Goal: Task Accomplishment & Management: Complete application form

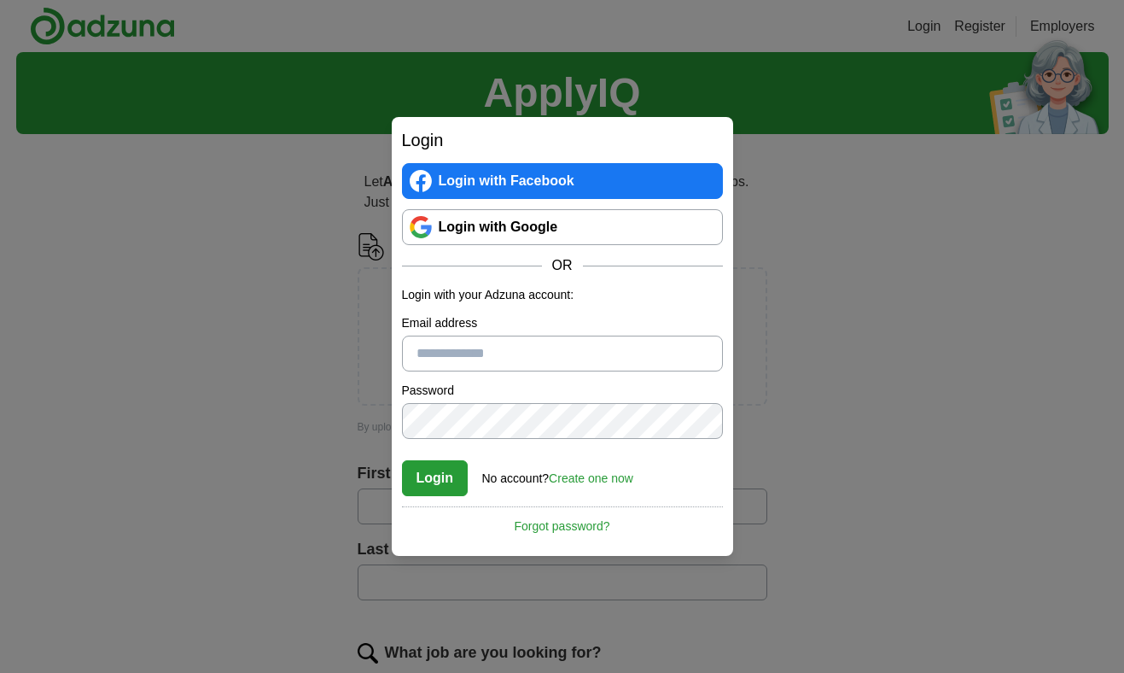
click at [178, 198] on div "Login Login with Facebook Login with Google OR Login with your Adzuna account: …" at bounding box center [562, 336] width 1124 height 673
click at [1052, 313] on div "Login Login with Facebook Login with Google OR Login with your Adzuna account: …" at bounding box center [562, 336] width 1124 height 673
click at [773, 458] on div "Login Login with Facebook Login with Google OR Login with your Adzuna account: …" at bounding box center [562, 336] width 1124 height 673
click at [435, 482] on button "Login" at bounding box center [435, 478] width 67 height 36
click at [622, 481] on link "Create one now" at bounding box center [591, 478] width 85 height 14
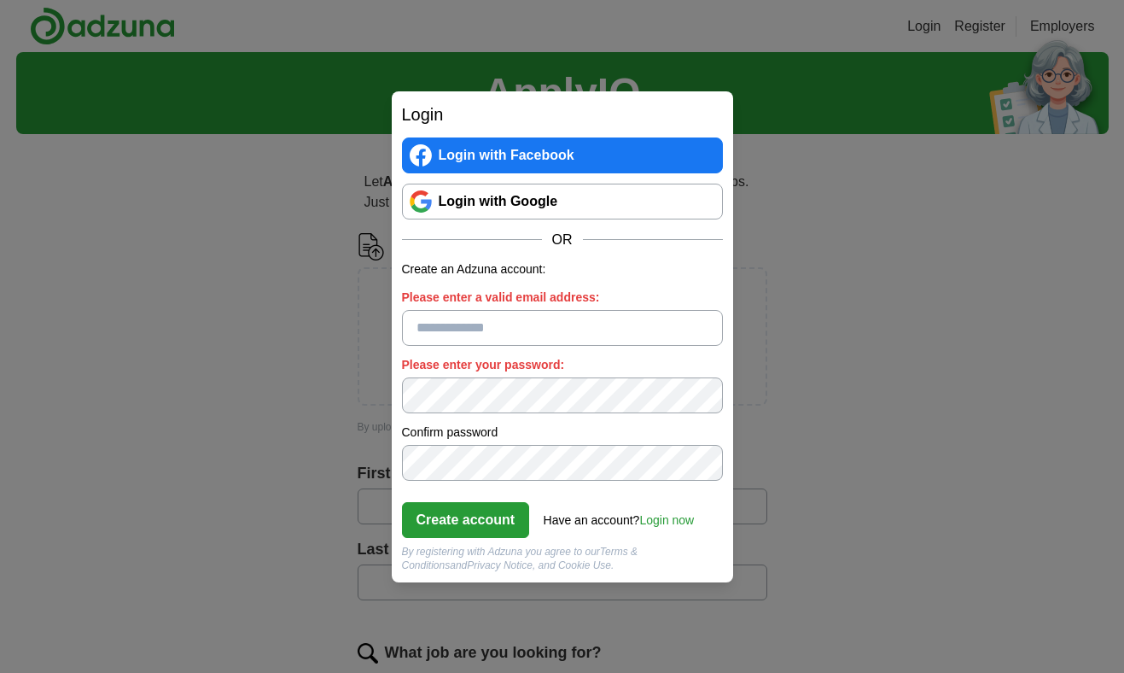
click at [511, 322] on input "Please enter a valid email address:" at bounding box center [562, 328] width 321 height 36
type input "**********"
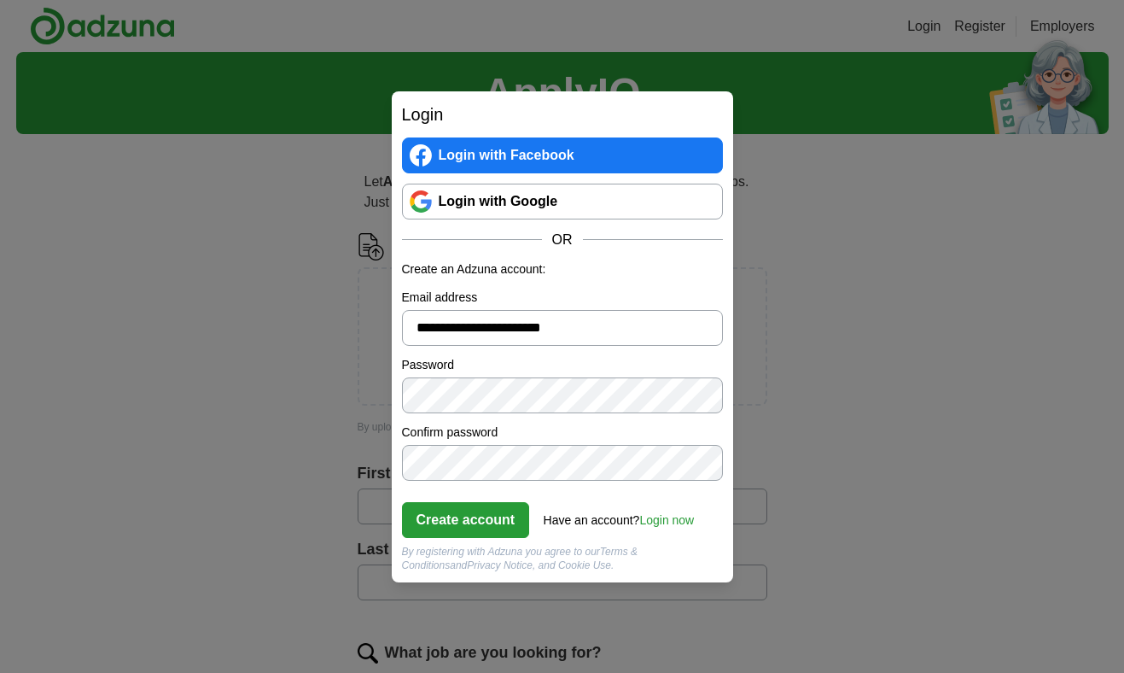
click at [509, 525] on button "Create account" at bounding box center [466, 520] width 128 height 36
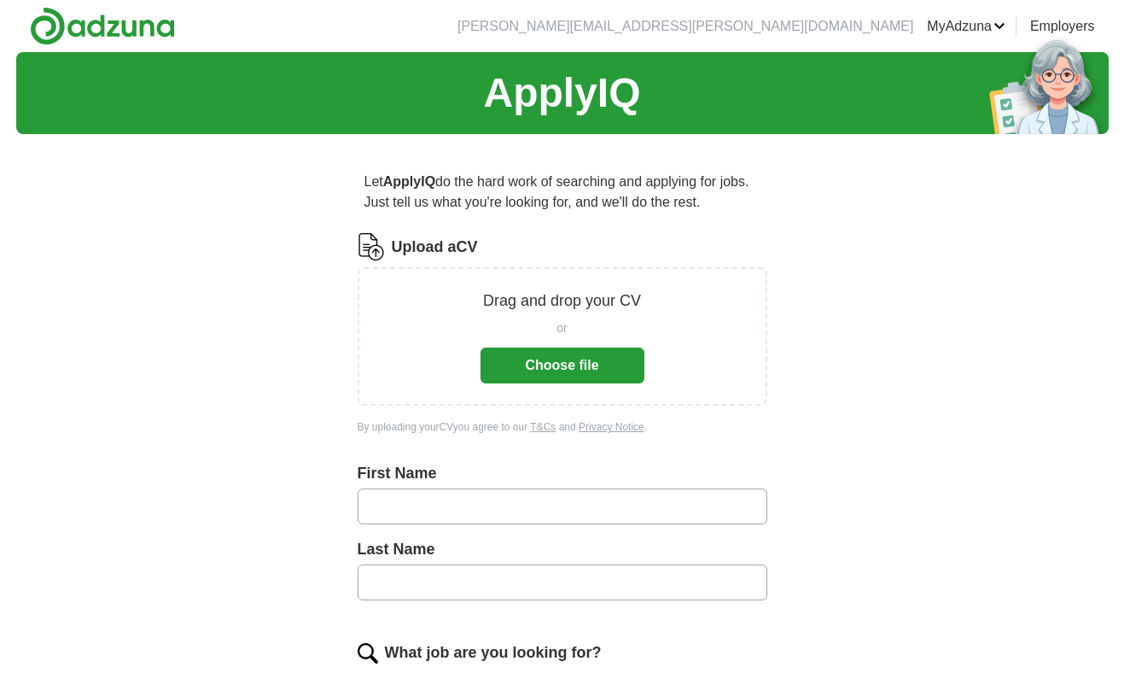
click at [552, 390] on div "Drag and drop your CV or Choose file" at bounding box center [563, 336] width 410 height 138
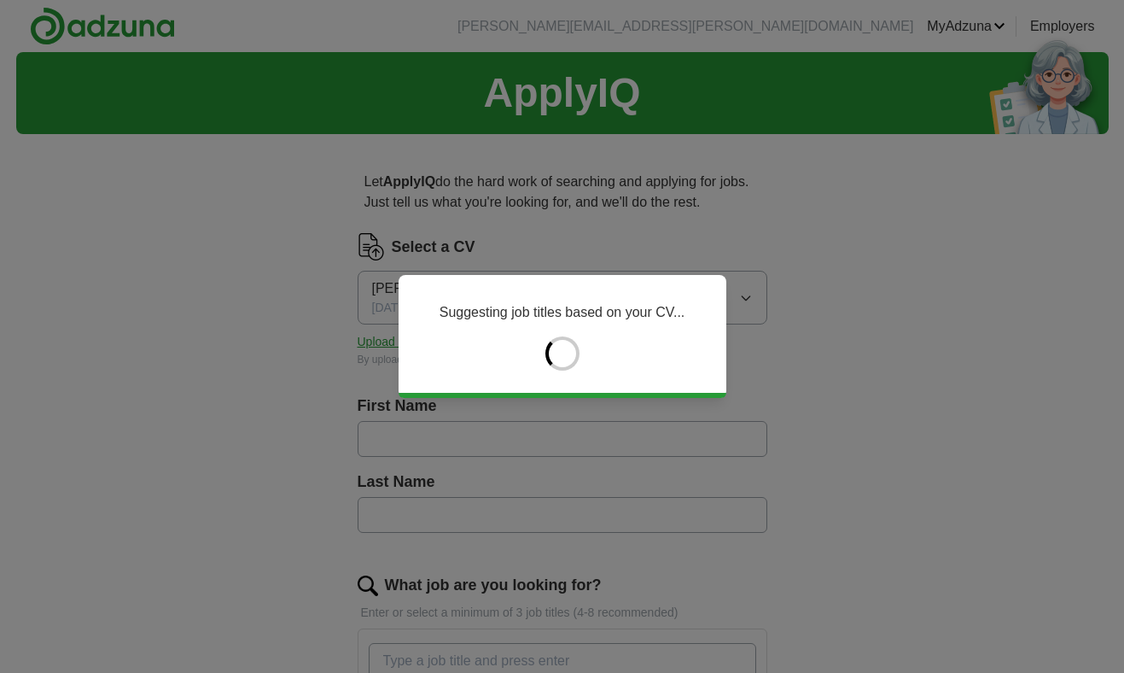
type input "*****"
type input "******"
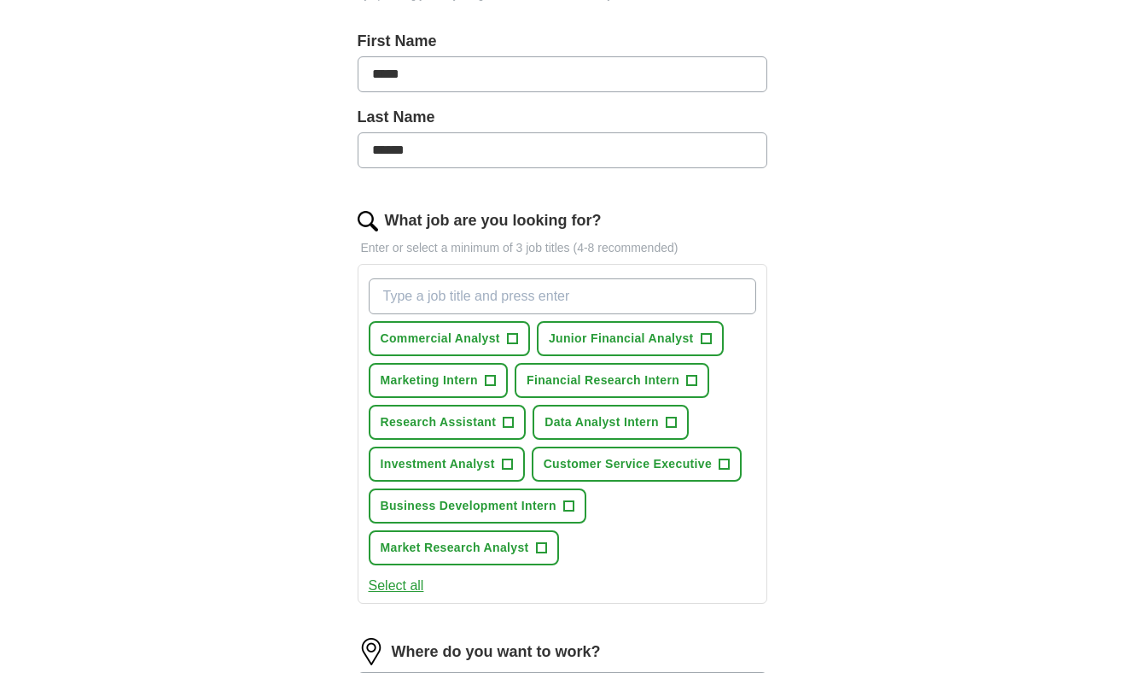
scroll to position [366, 0]
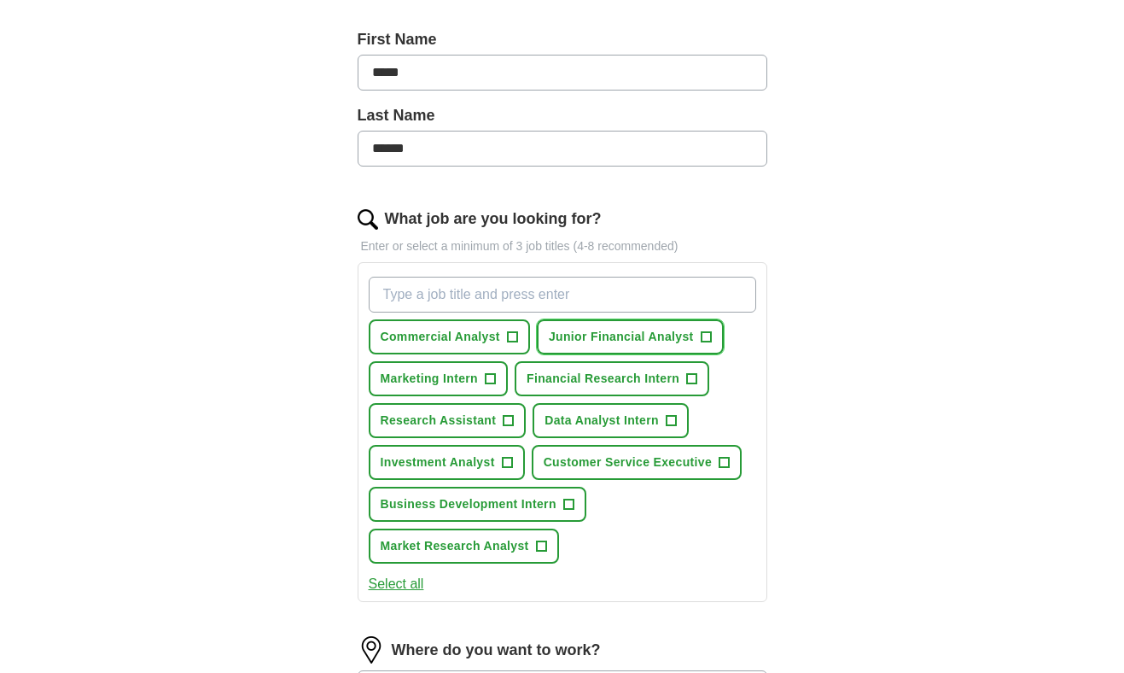
click at [704, 337] on span "+" at bounding box center [706, 337] width 10 height 14
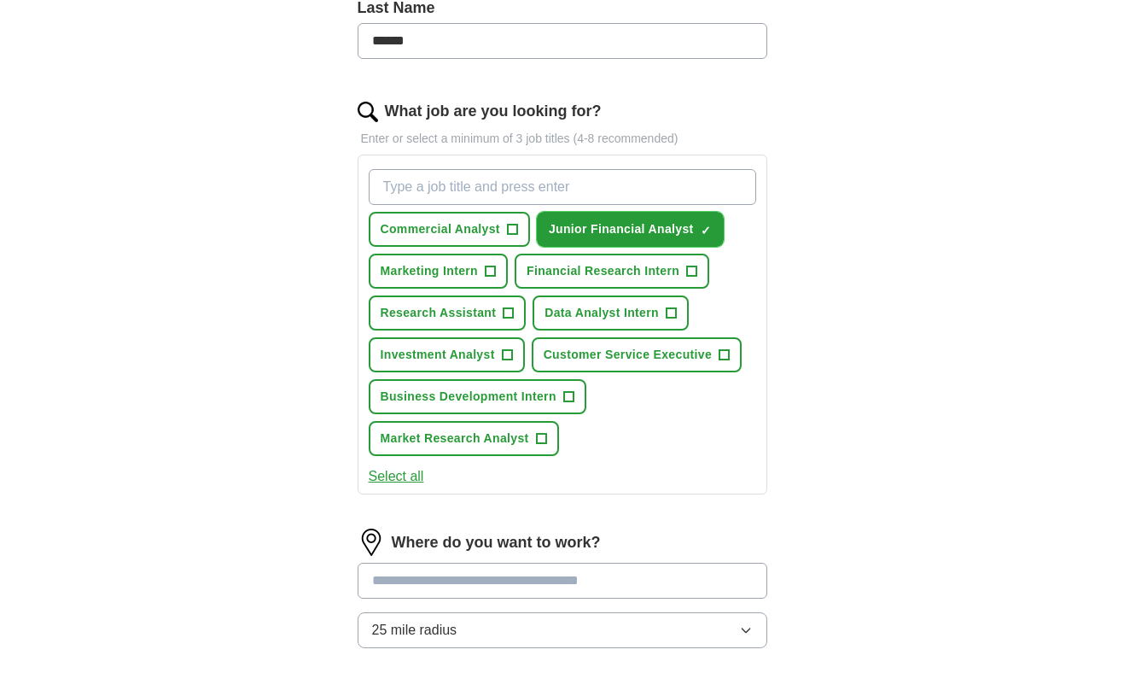
scroll to position [479, 0]
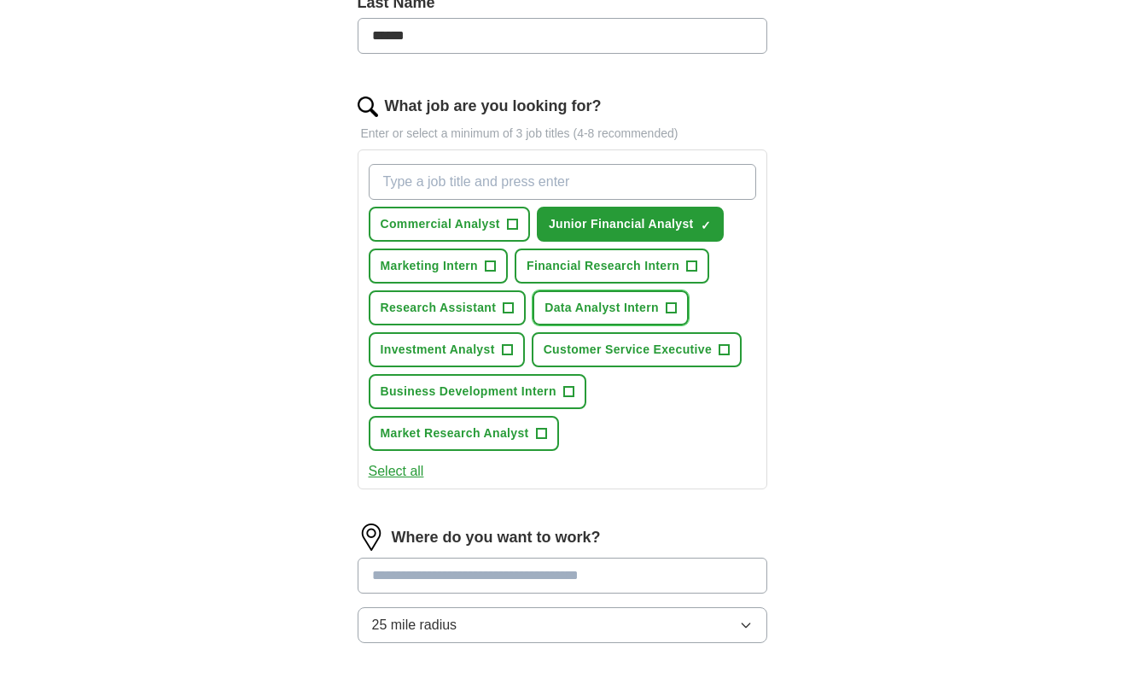
click at [675, 309] on span "+" at bounding box center [671, 308] width 10 height 14
click at [698, 260] on span "+" at bounding box center [692, 267] width 10 height 14
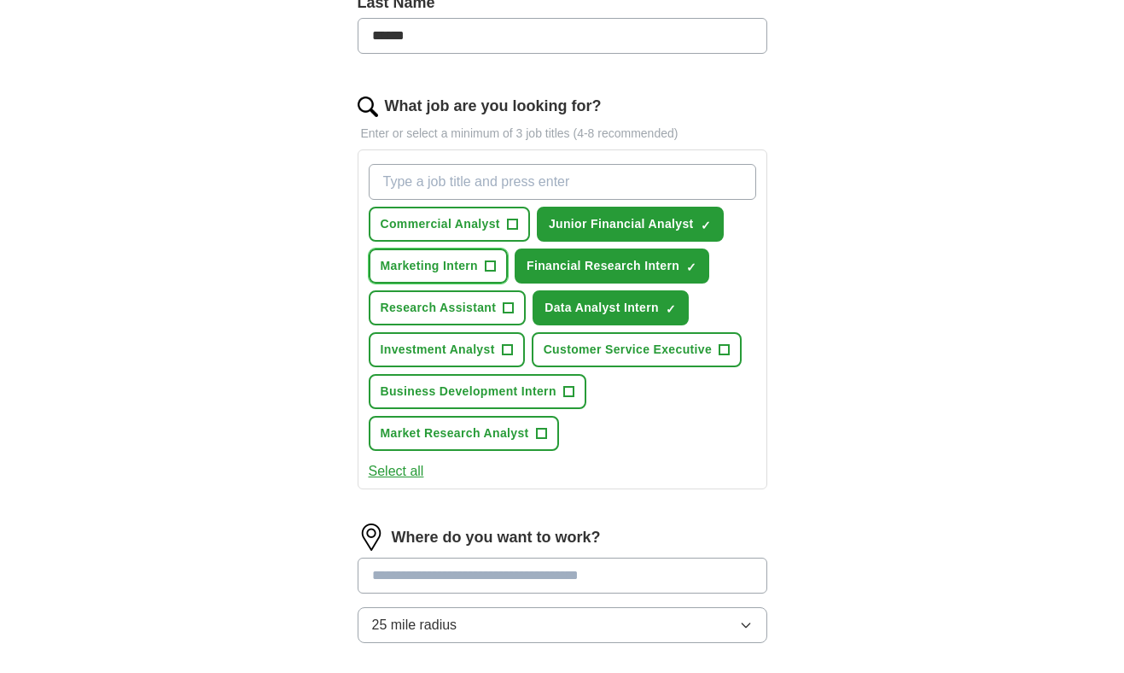
click at [495, 270] on span "+" at bounding box center [491, 267] width 10 height 14
click at [510, 302] on span "+" at bounding box center [509, 308] width 10 height 14
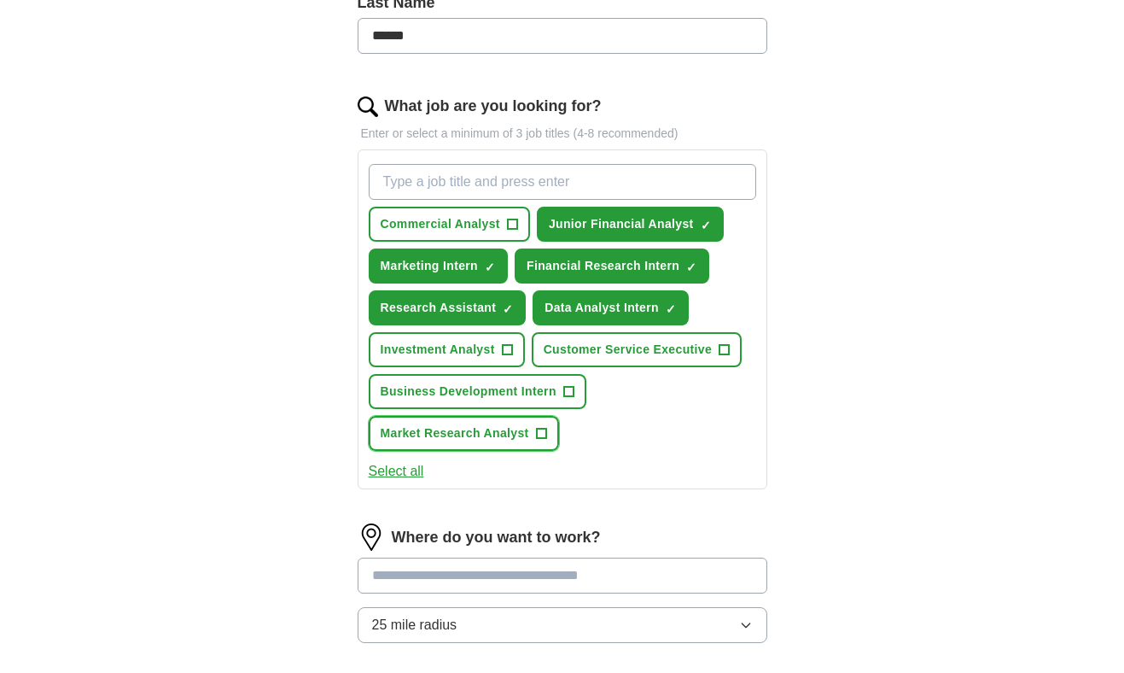
click at [541, 437] on span "+" at bounding box center [541, 434] width 10 height 14
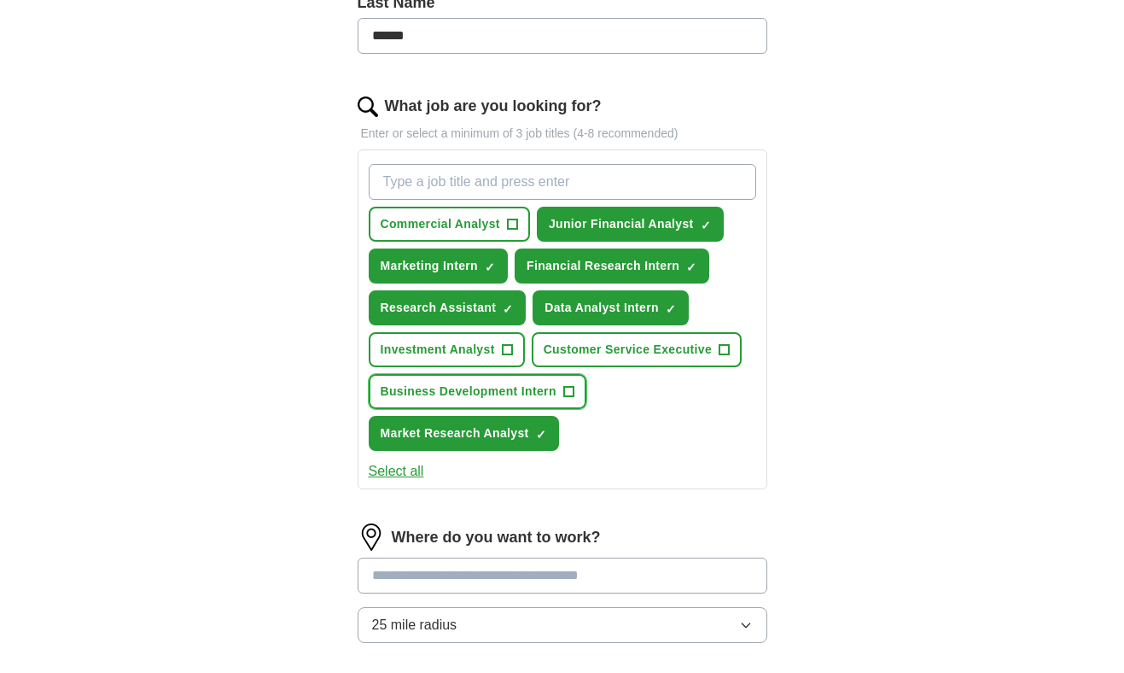
click at [561, 399] on button "Business Development Intern +" at bounding box center [478, 391] width 218 height 35
click at [505, 344] on span "+" at bounding box center [507, 350] width 10 height 14
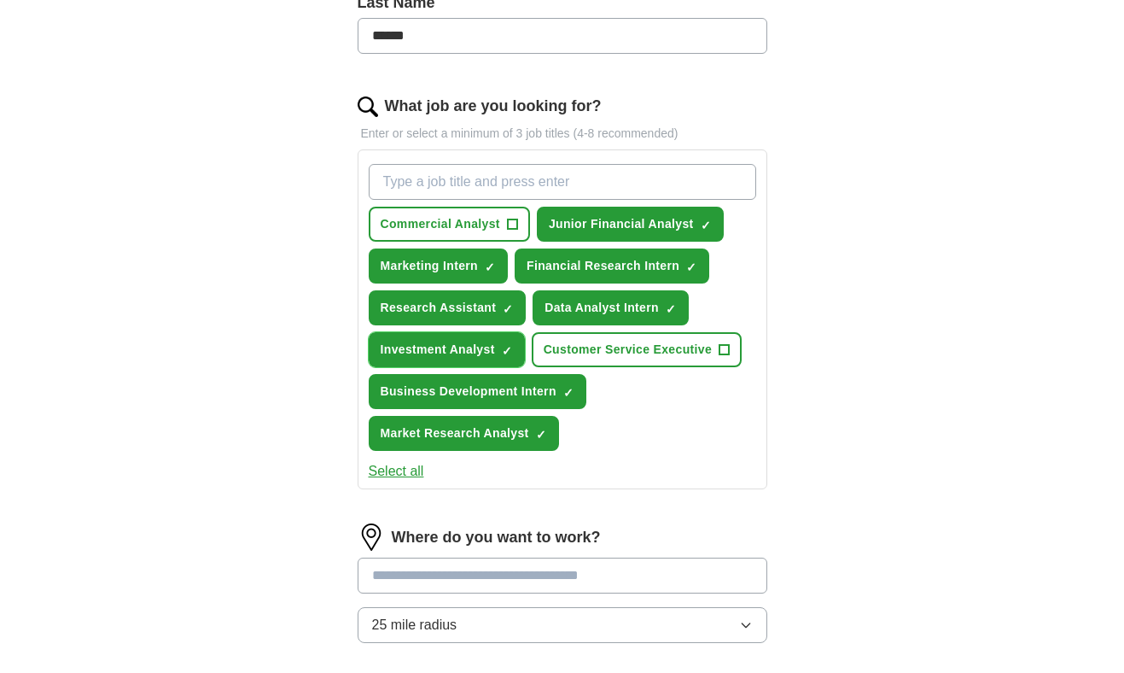
click at [0, 0] on span "×" at bounding box center [0, 0] width 0 height 0
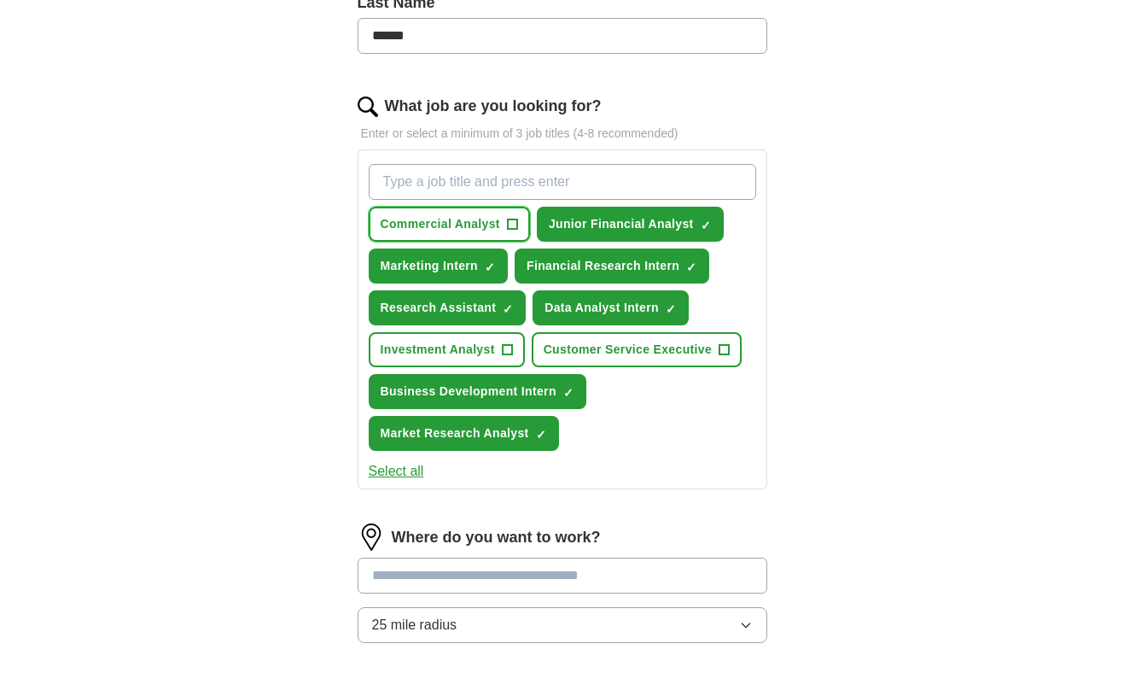
click at [500, 225] on button "Commercial Analyst +" at bounding box center [449, 224] width 161 height 35
click at [498, 346] on button "Investment Analyst +" at bounding box center [447, 349] width 156 height 35
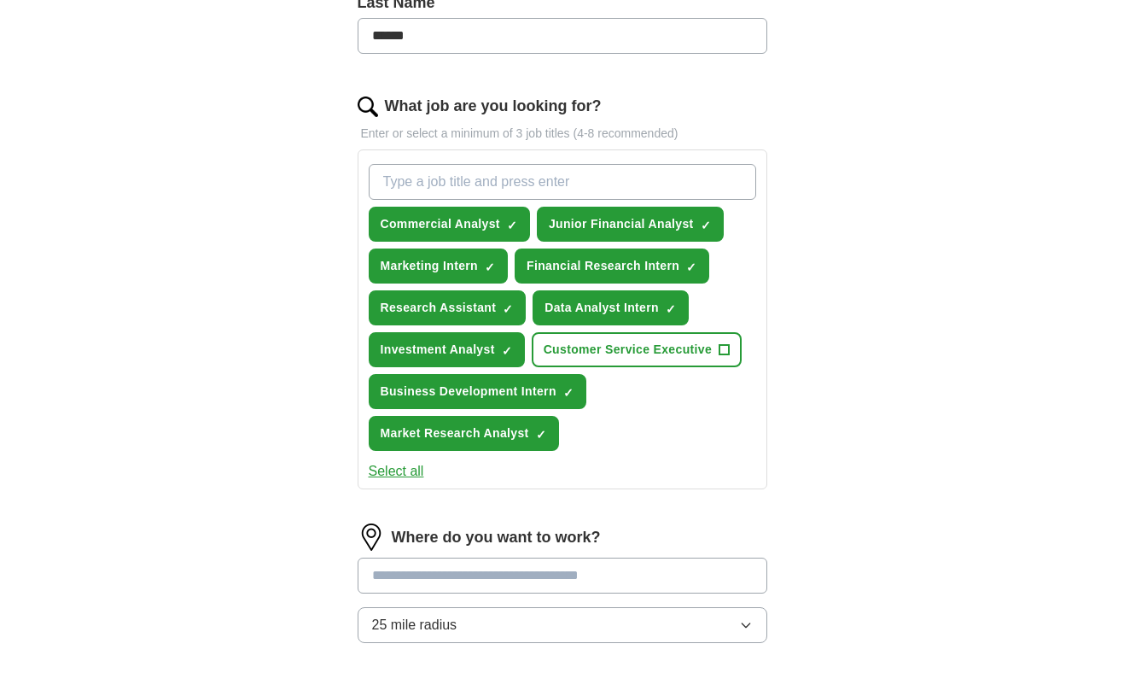
click at [506, 191] on input "What job are you looking for?" at bounding box center [563, 182] width 388 height 36
type input "remote"
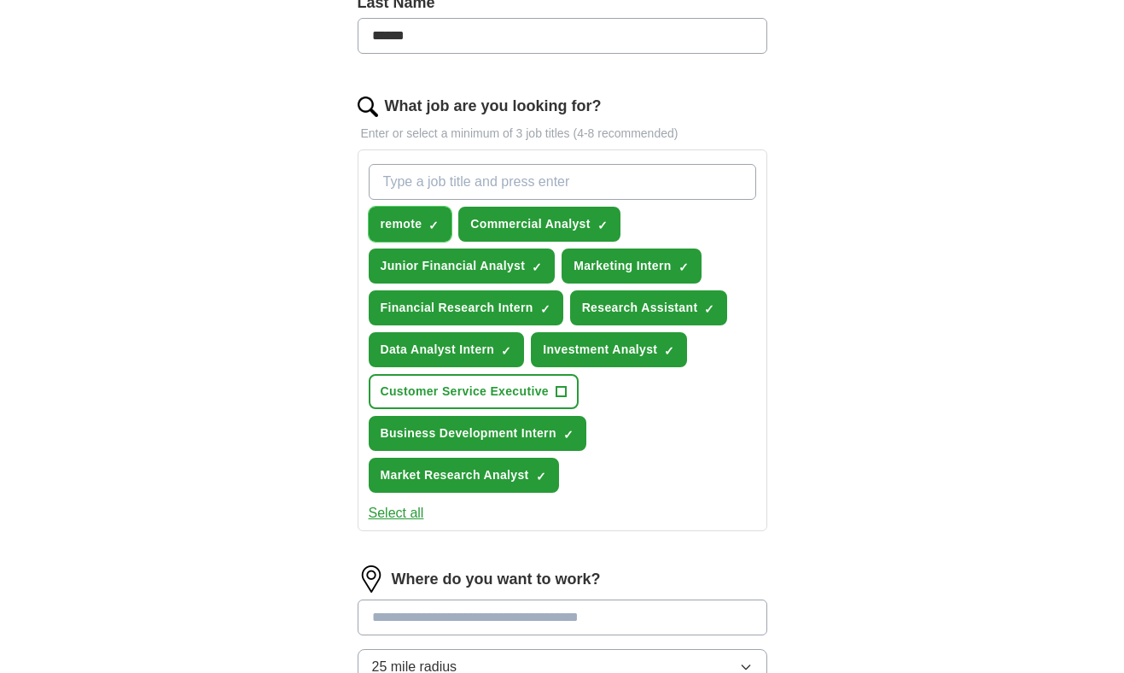
click at [0, 0] on span "×" at bounding box center [0, 0] width 0 height 0
click at [435, 224] on span "+" at bounding box center [434, 225] width 10 height 14
click at [0, 0] on span "×" at bounding box center [0, 0] width 0 height 0
click at [434, 188] on input "What job are you looking for?" at bounding box center [563, 182] width 388 height 36
click at [566, 389] on span "+" at bounding box center [561, 391] width 11 height 11
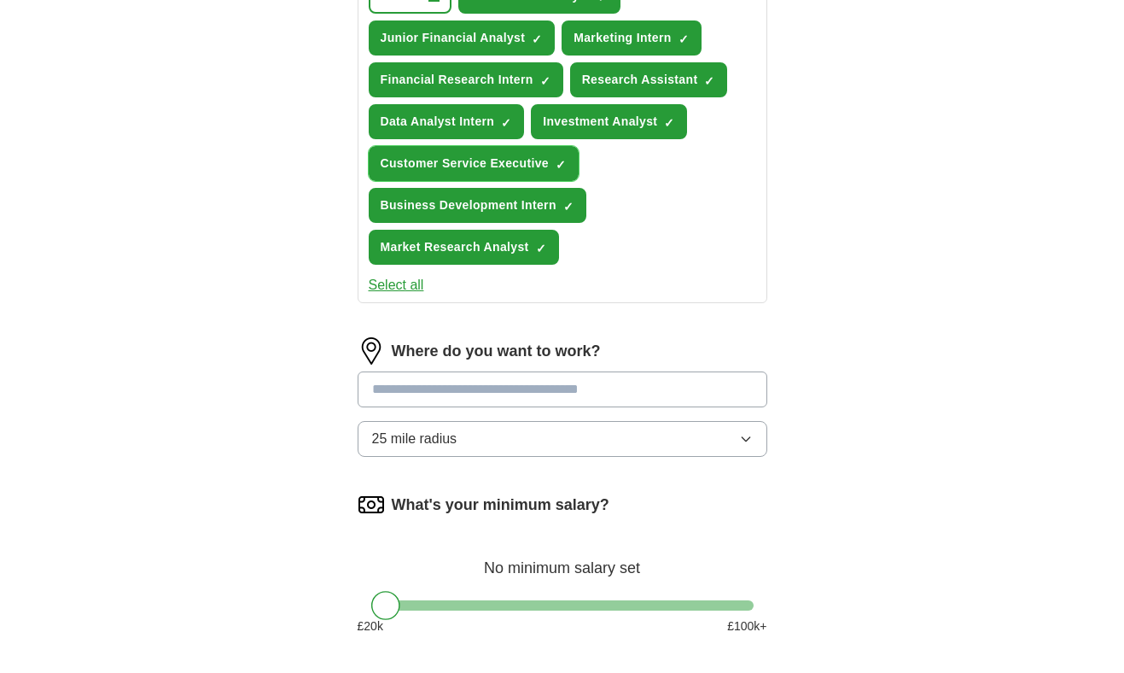
scroll to position [720, 0]
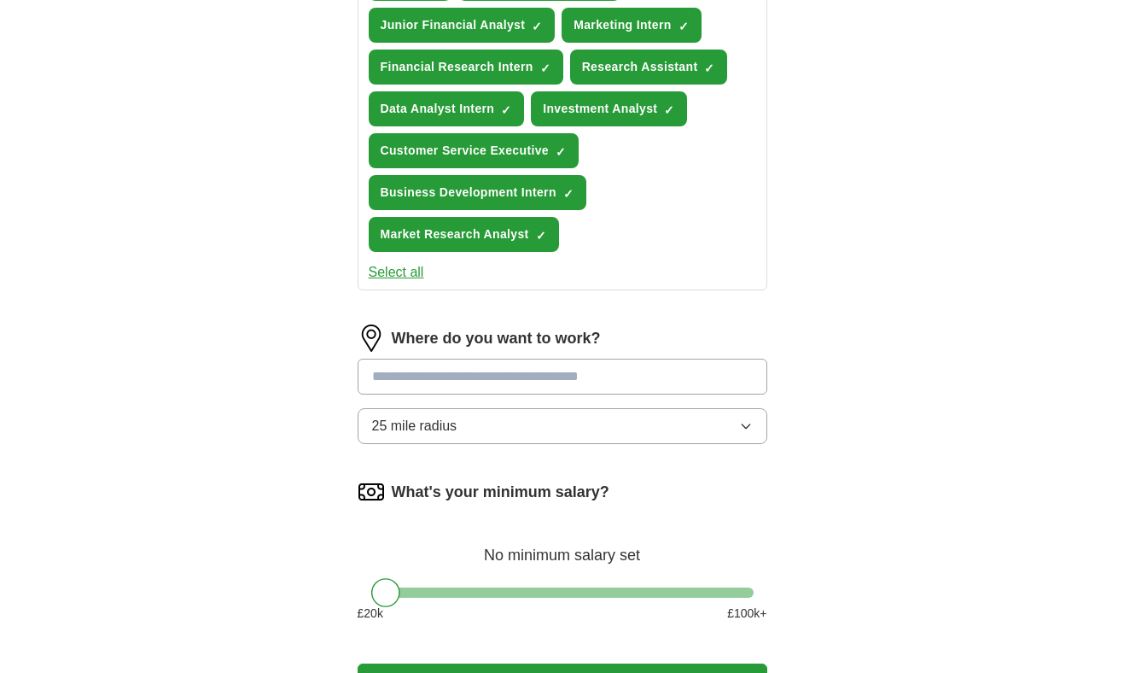
click at [435, 385] on input at bounding box center [563, 377] width 410 height 36
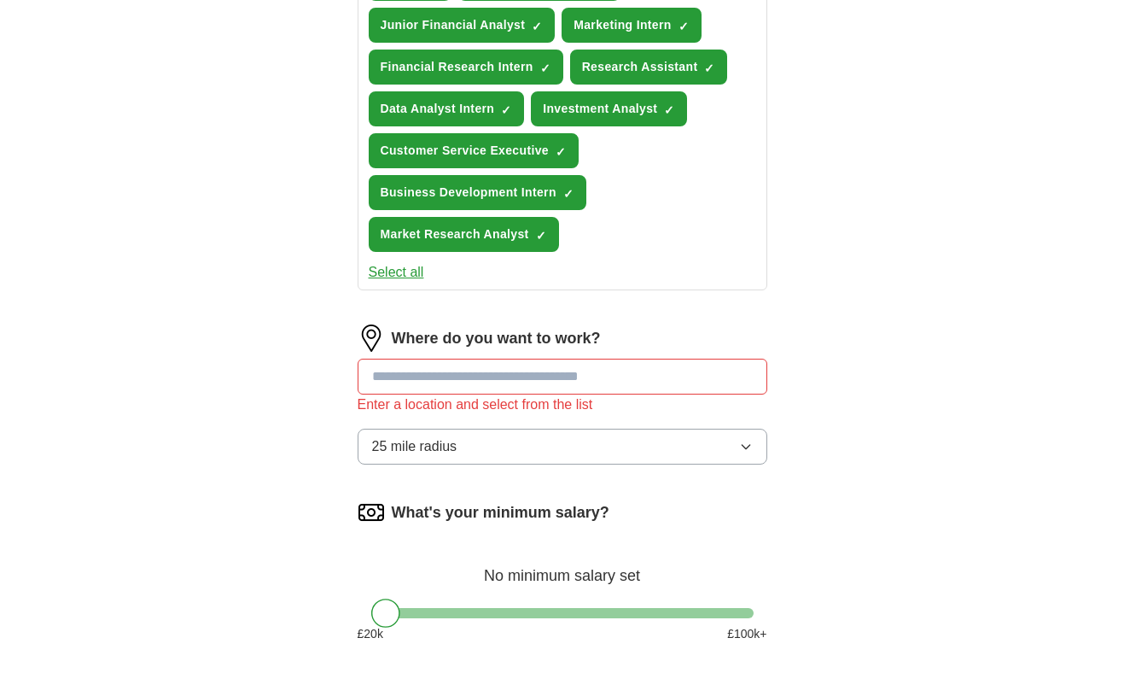
click at [440, 447] on div "Where do you want to work? Enter a location and select from the list 25 mile ra…" at bounding box center [563, 401] width 410 height 154
click at [440, 433] on button "25 mile radius" at bounding box center [563, 447] width 410 height 36
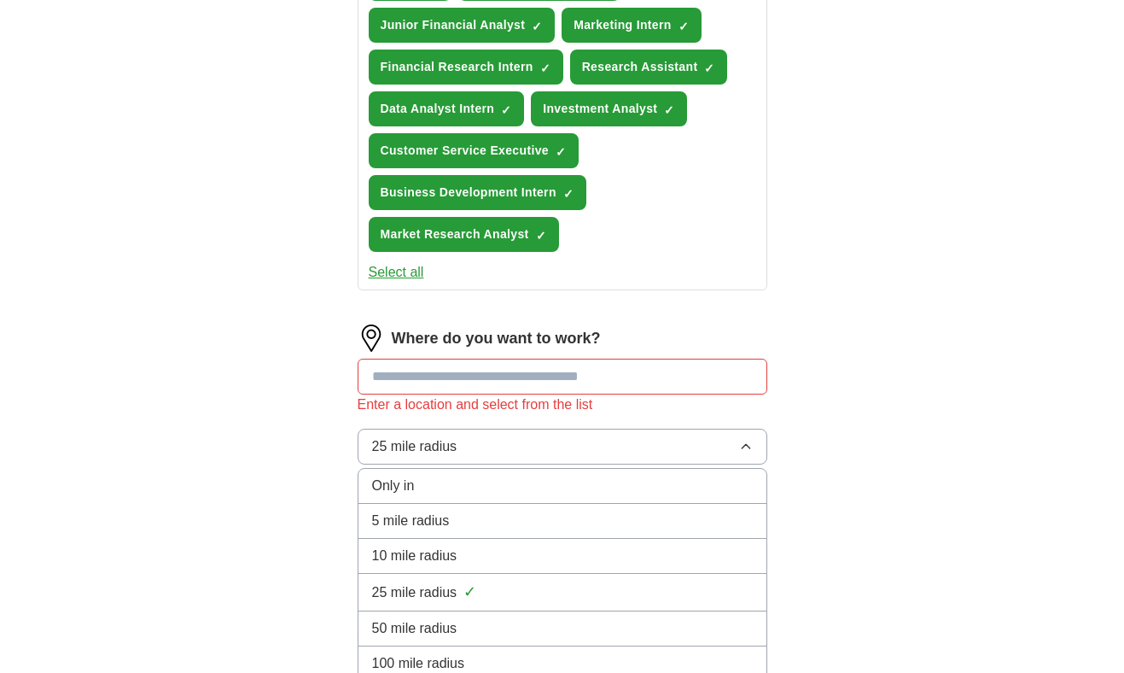
click at [226, 441] on div "ApplyIQ Let ApplyIQ do the hard work of searching and applying for jobs. Just t…" at bounding box center [562, 49] width 1093 height 1434
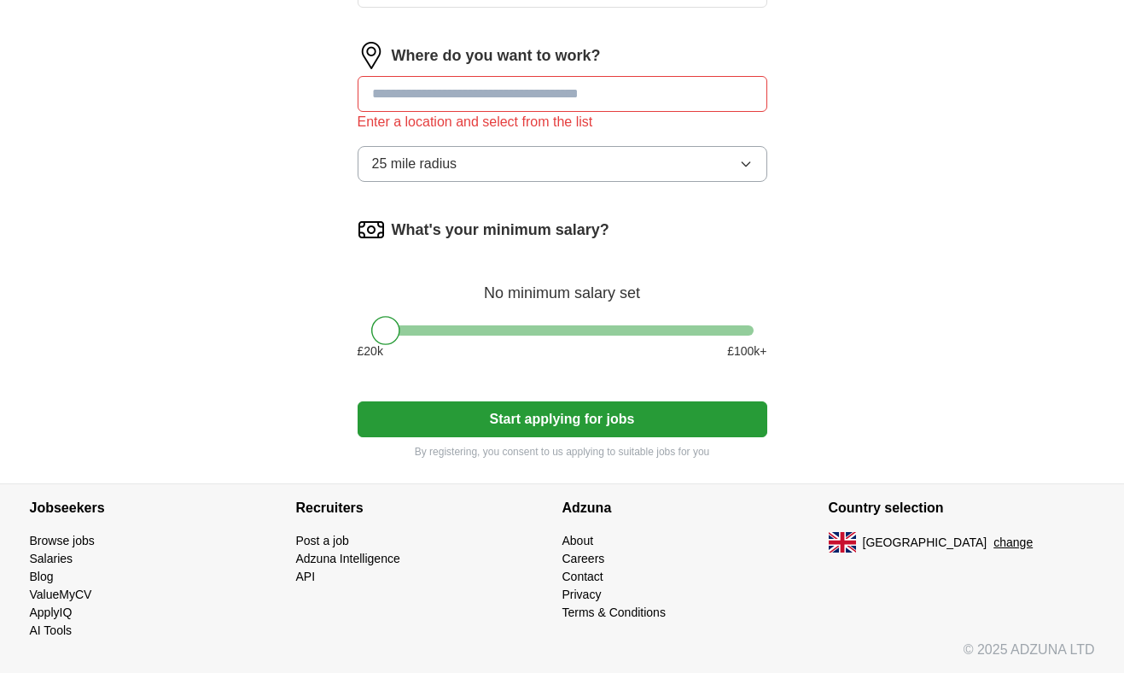
scroll to position [1003, 0]
drag, startPoint x: 391, startPoint y: 333, endPoint x: 453, endPoint y: 330, distance: 62.4
click at [453, 330] on div at bounding box center [447, 329] width 29 height 29
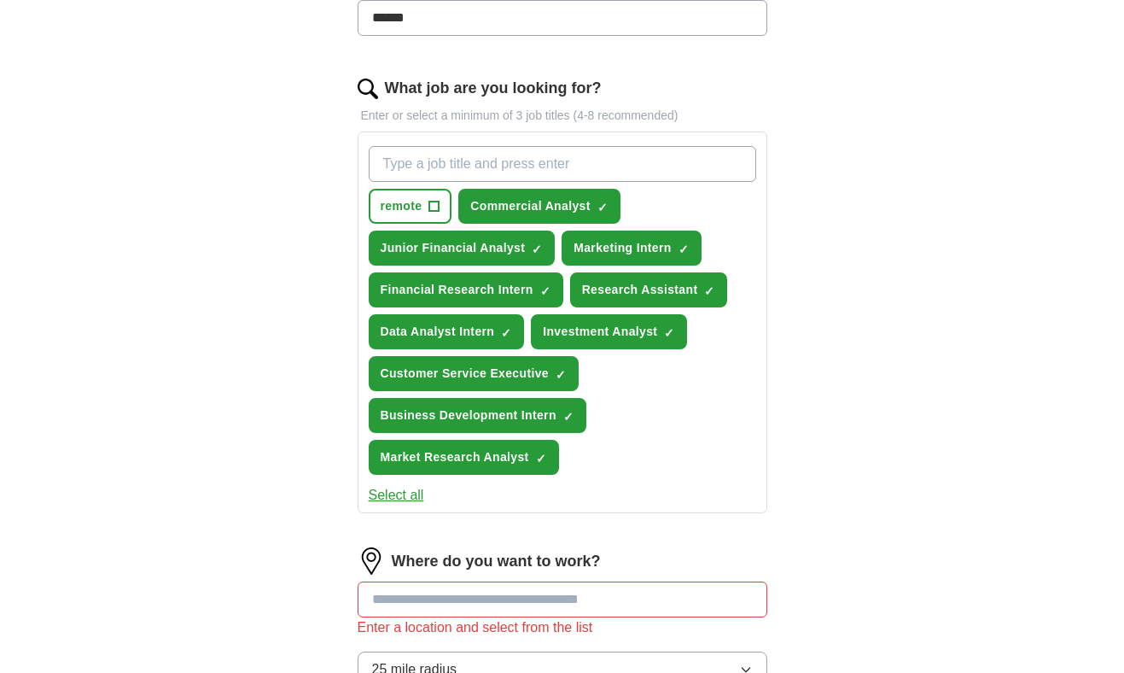
scroll to position [447, 0]
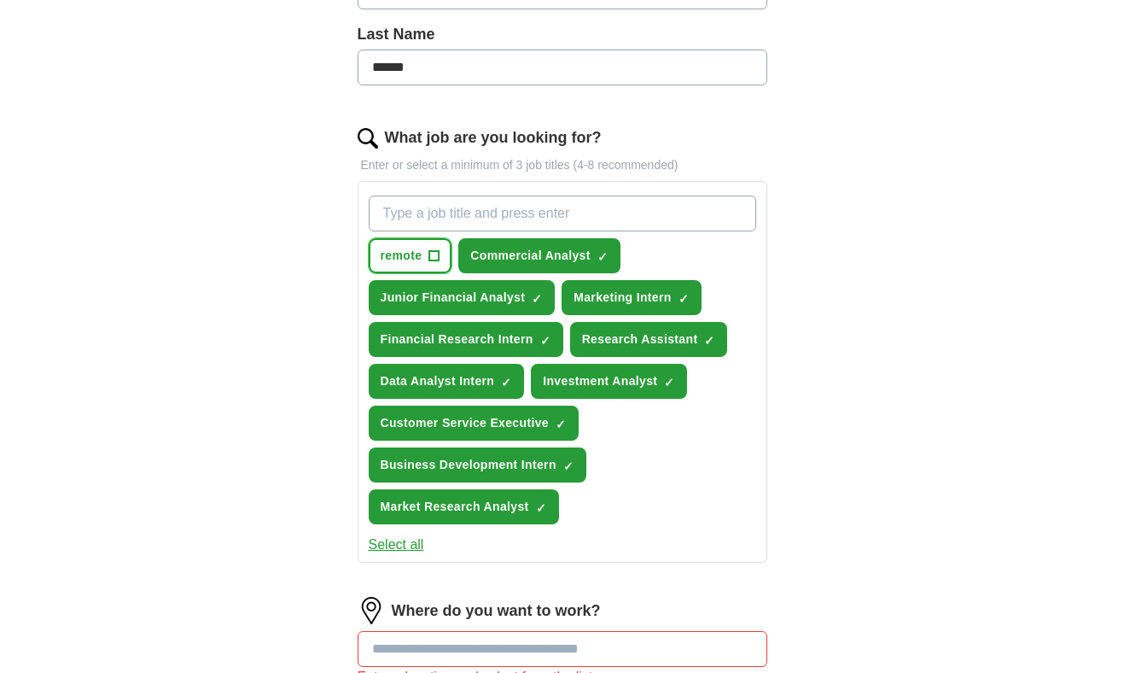
click at [440, 255] on span "+" at bounding box center [434, 256] width 10 height 14
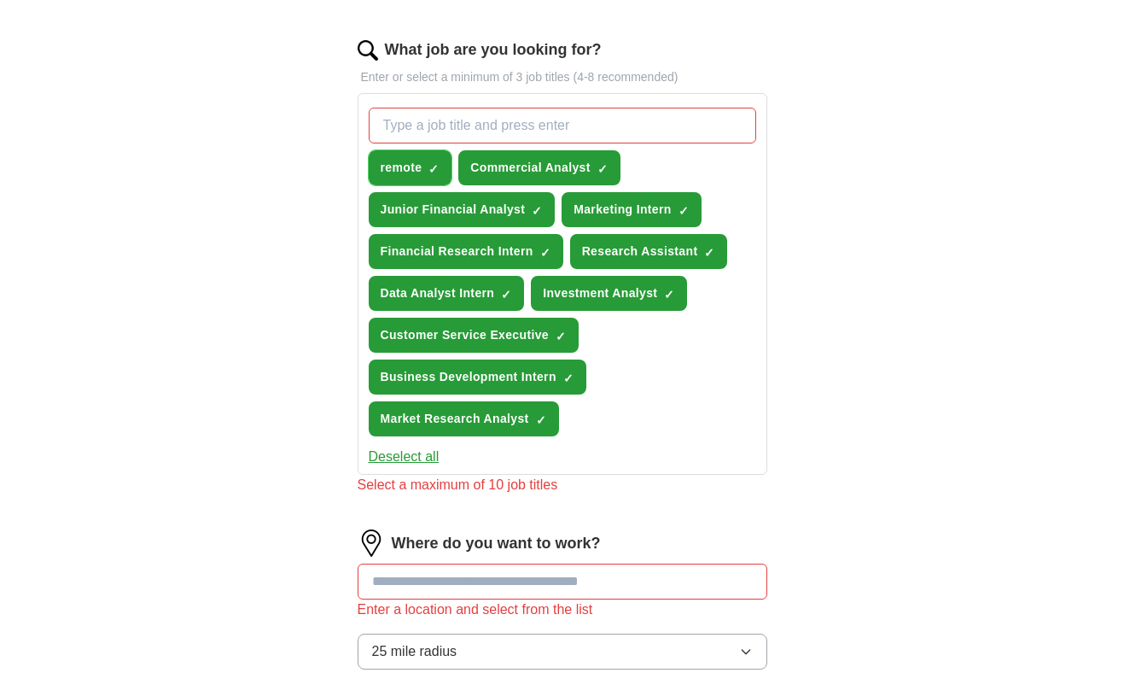
scroll to position [539, 0]
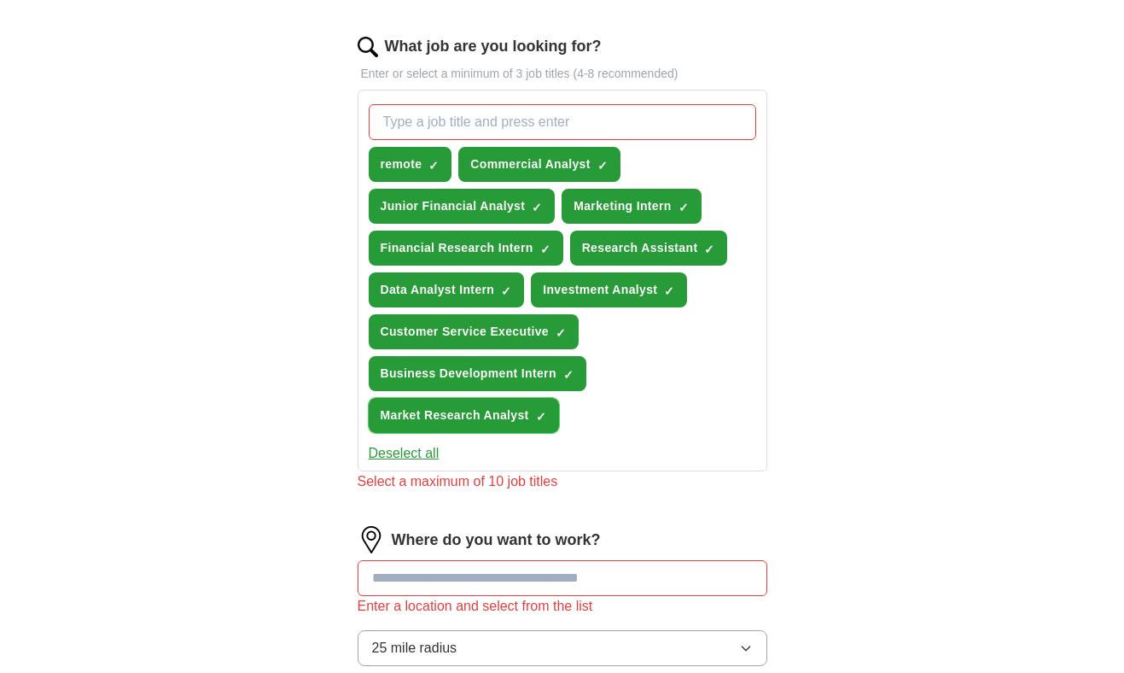
click at [534, 417] on button "Market Research Analyst ✓ ×" at bounding box center [464, 415] width 190 height 35
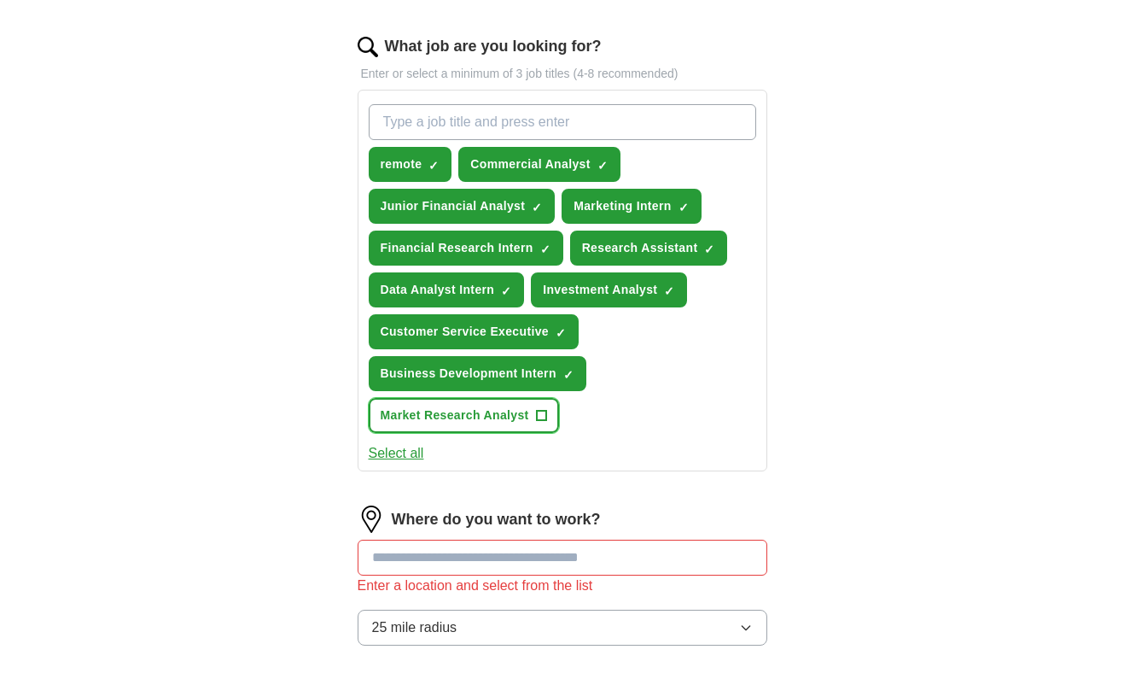
click at [534, 414] on button "Market Research Analyst +" at bounding box center [464, 415] width 190 height 35
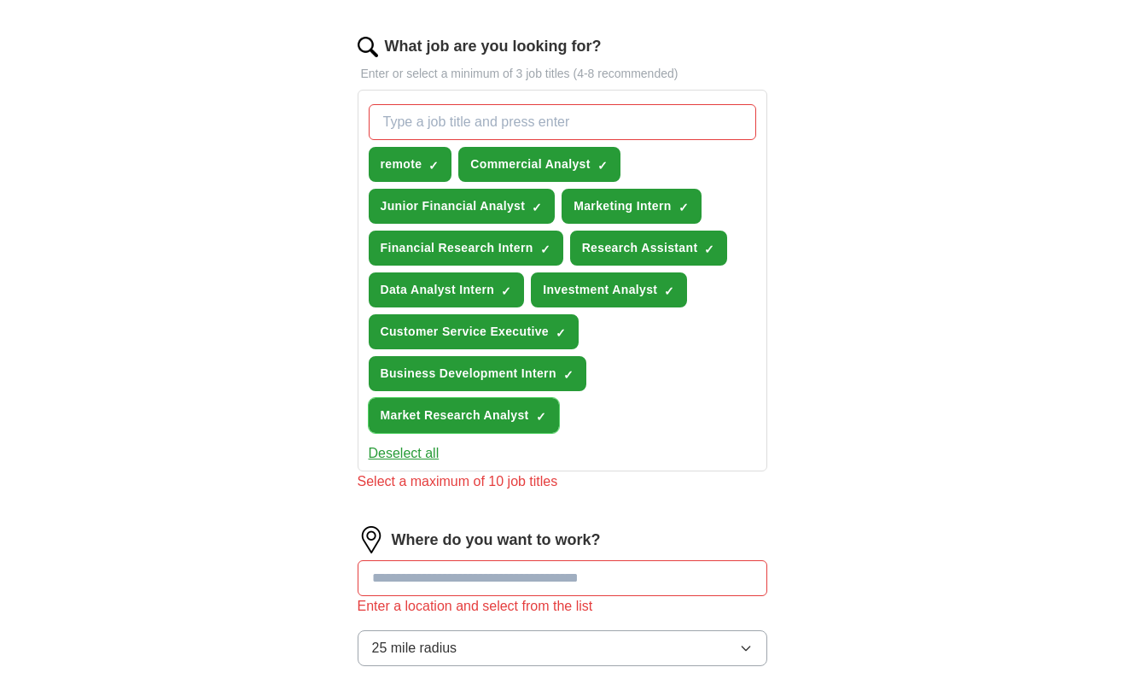
click at [534, 414] on button "Market Research Analyst ✓ ×" at bounding box center [464, 415] width 190 height 35
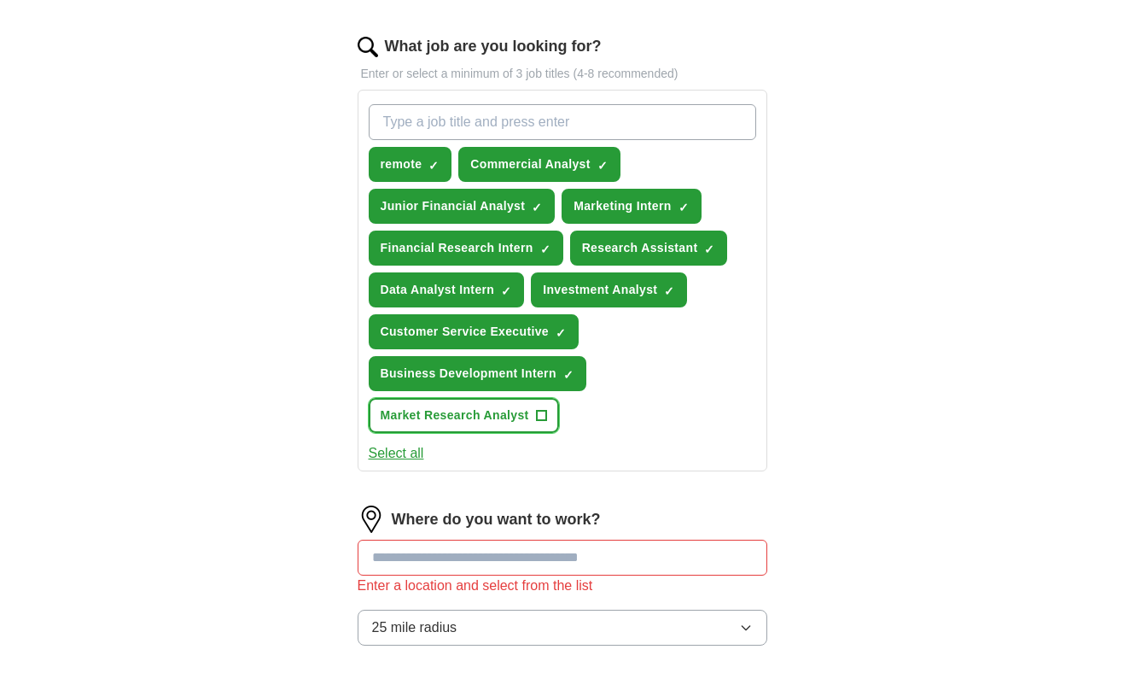
click at [534, 412] on button "Market Research Analyst +" at bounding box center [464, 415] width 190 height 35
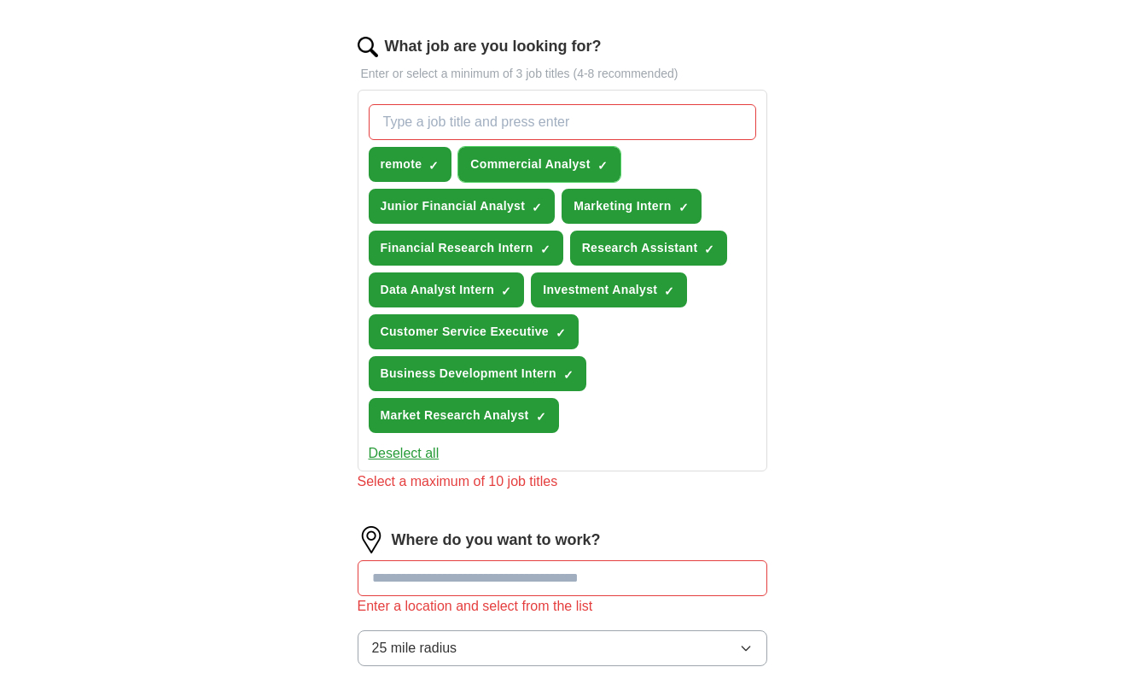
click at [590, 157] on span "Commercial Analyst" at bounding box center [530, 164] width 120 height 18
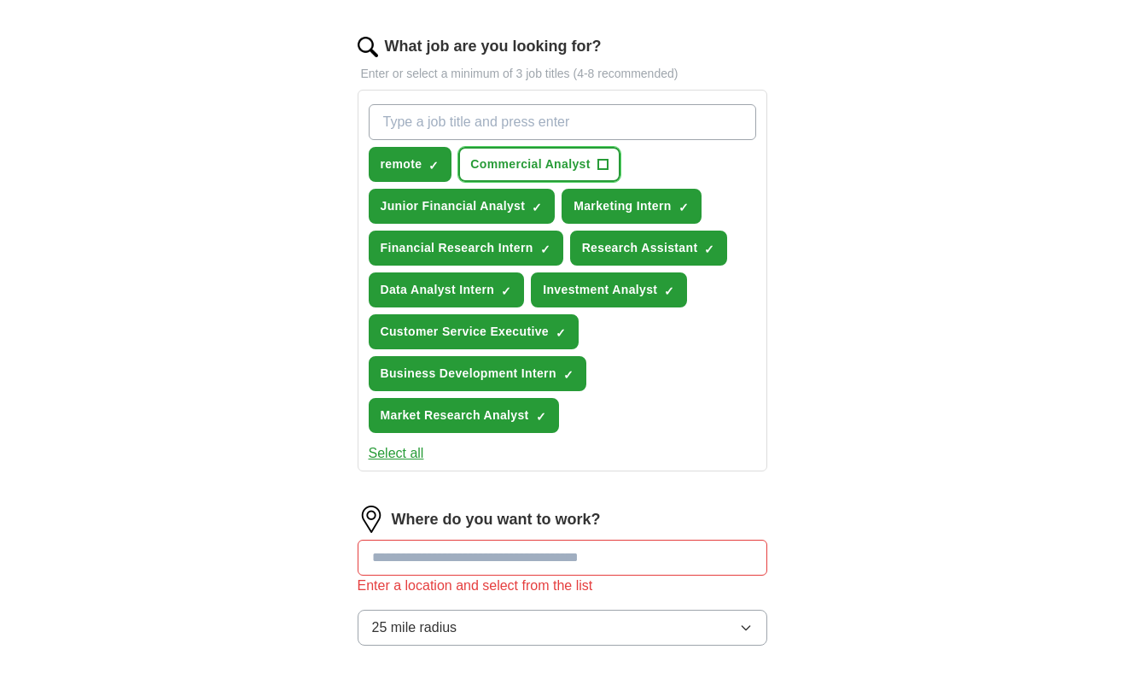
click at [589, 156] on span "Commercial Analyst" at bounding box center [530, 164] width 120 height 18
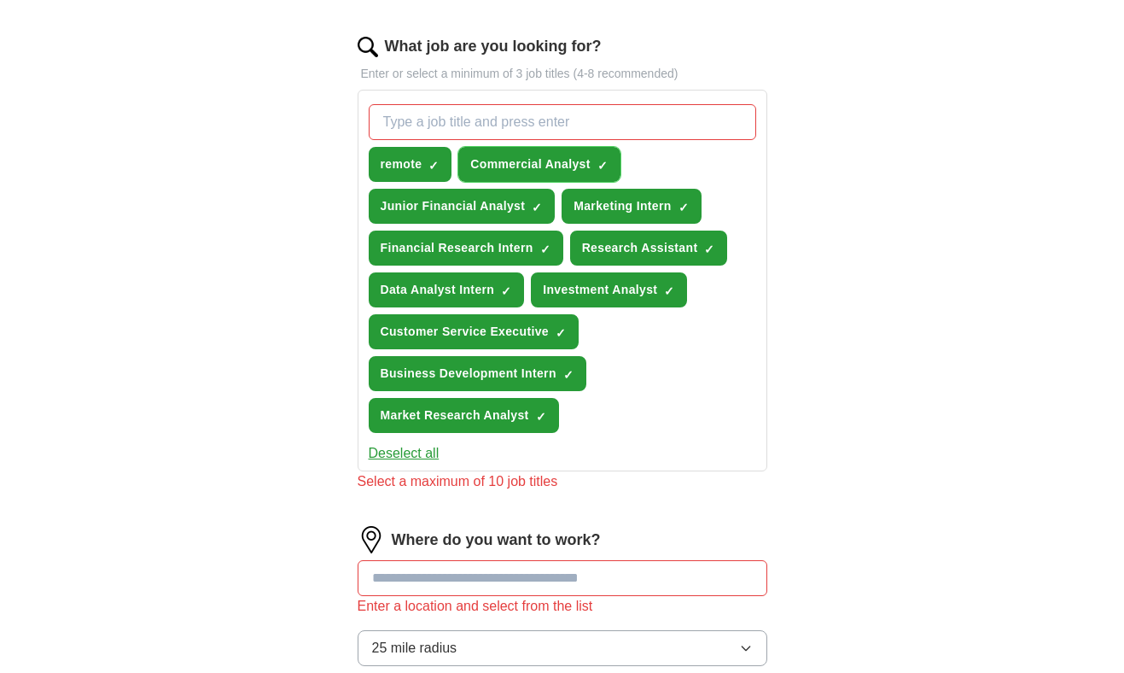
click at [589, 156] on span "Commercial Analyst" at bounding box center [530, 164] width 120 height 18
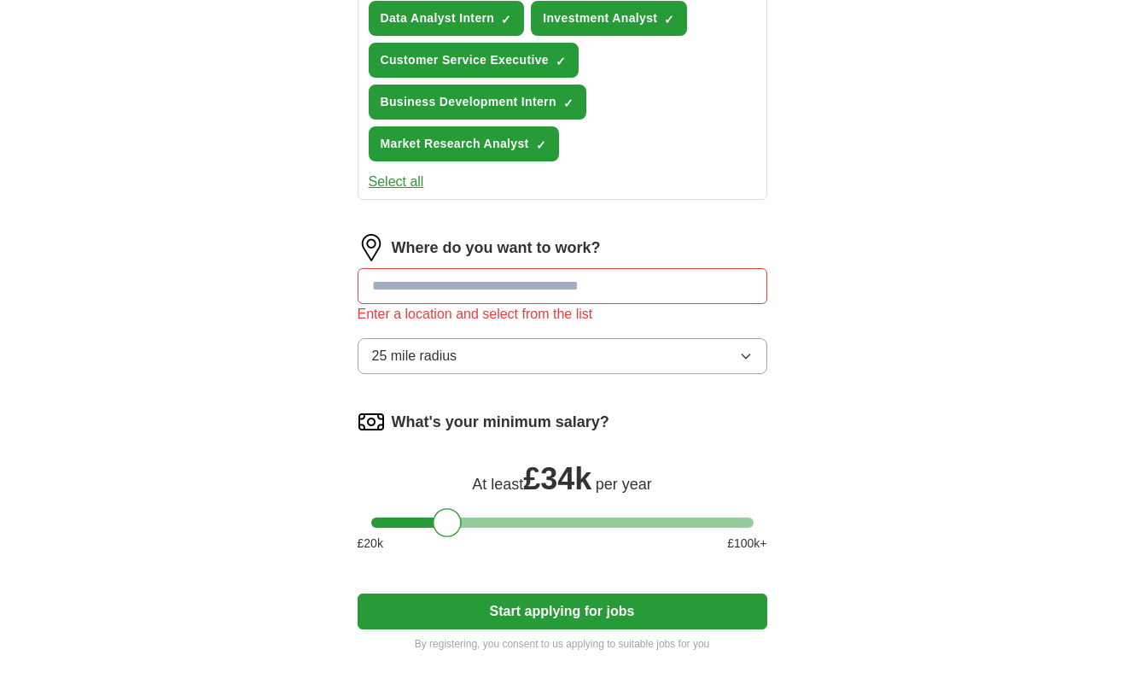
scroll to position [812, 0]
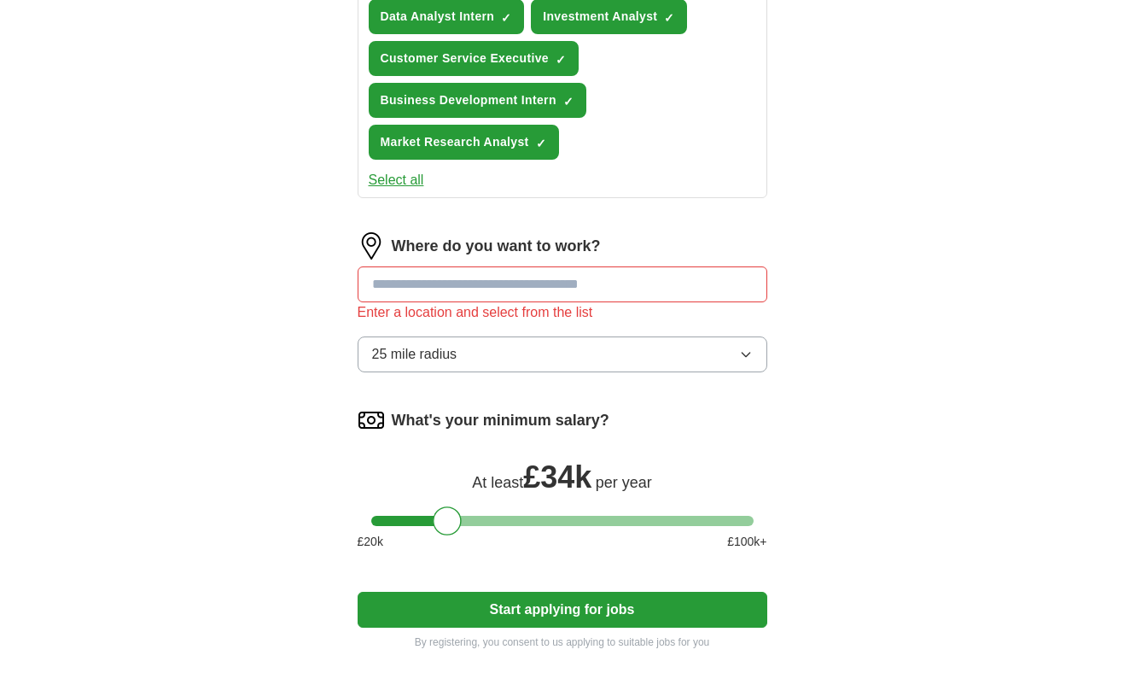
click at [475, 300] on input at bounding box center [563, 284] width 410 height 36
type input "*"
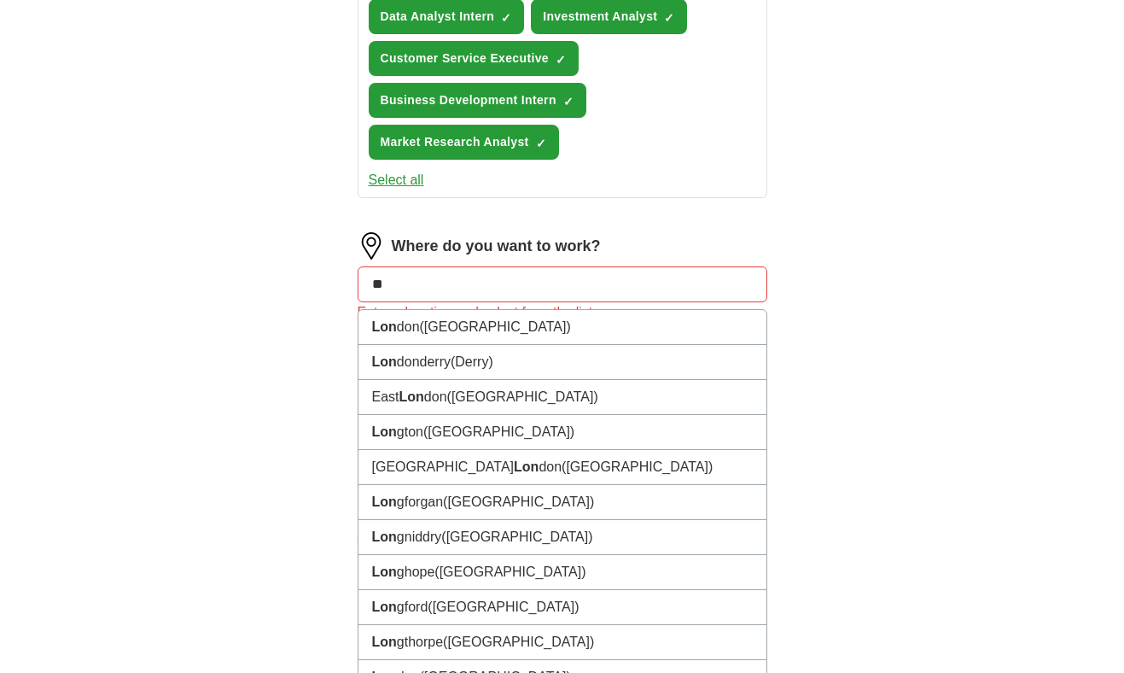
type input "***"
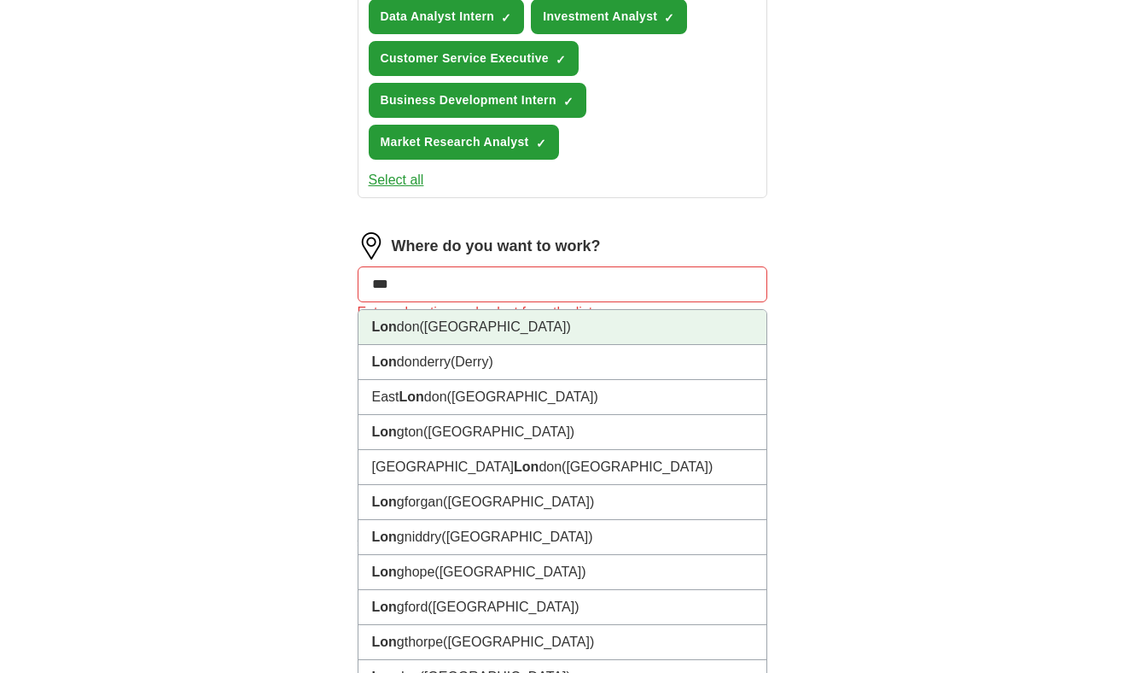
click at [489, 328] on li "Lon don (UK)" at bounding box center [563, 327] width 408 height 35
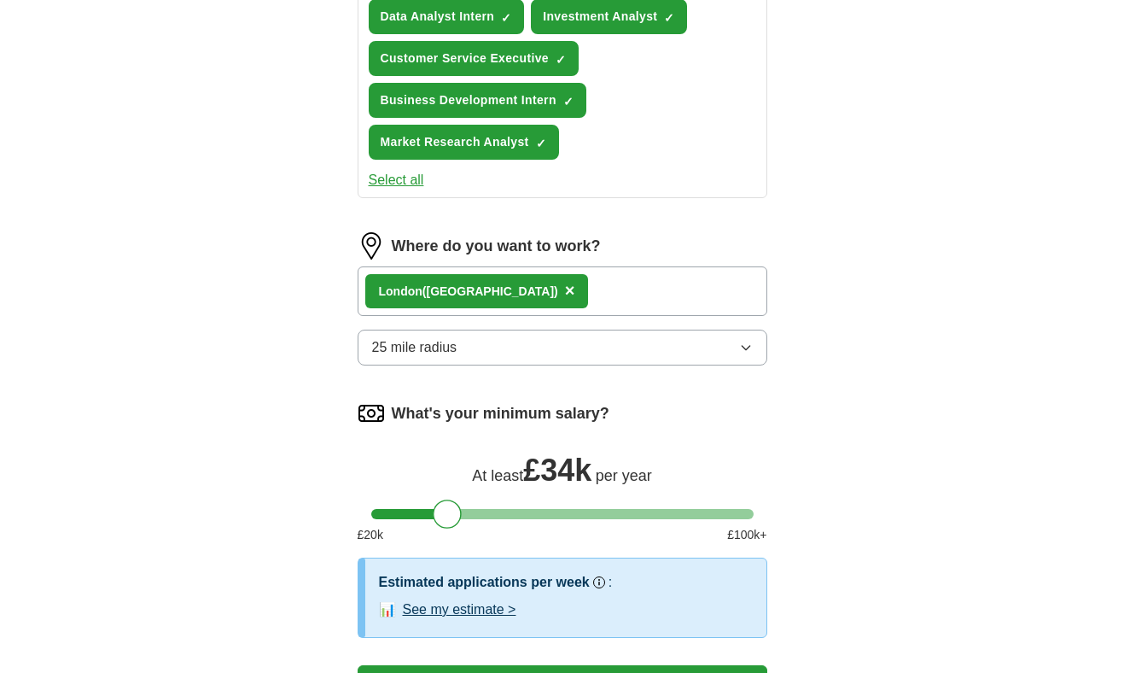
click at [463, 340] on button "25 mile radius" at bounding box center [563, 348] width 410 height 36
click at [416, 342] on span "25 mile radius" at bounding box center [414, 347] width 85 height 20
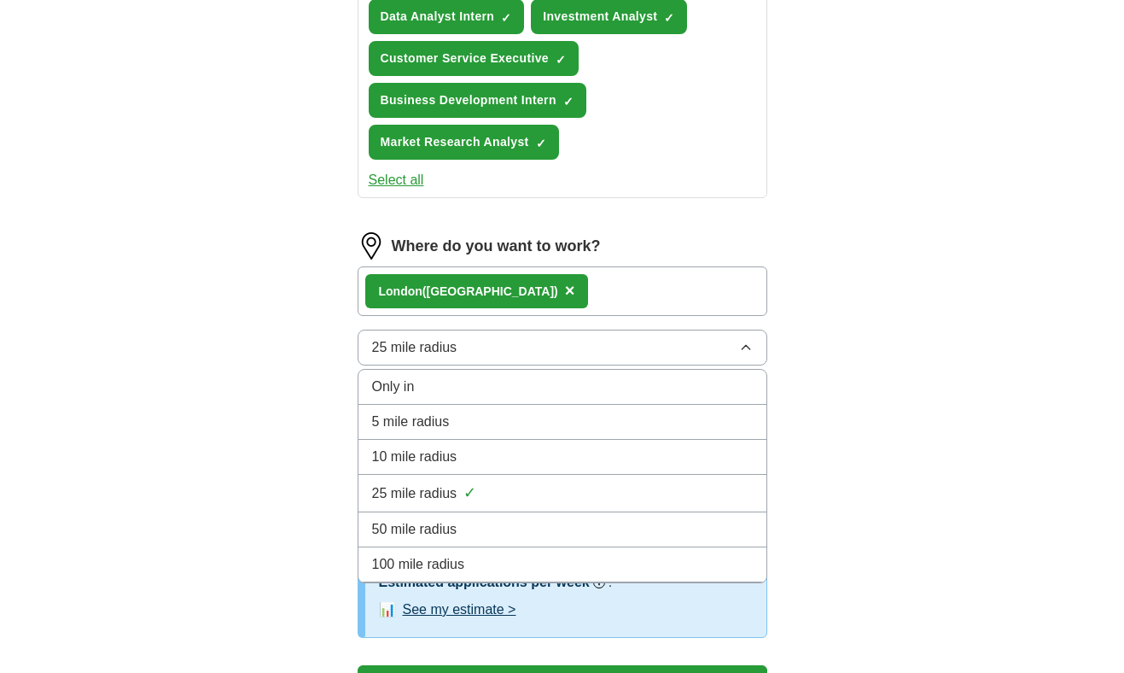
click at [414, 397] on li "Only in" at bounding box center [563, 387] width 408 height 35
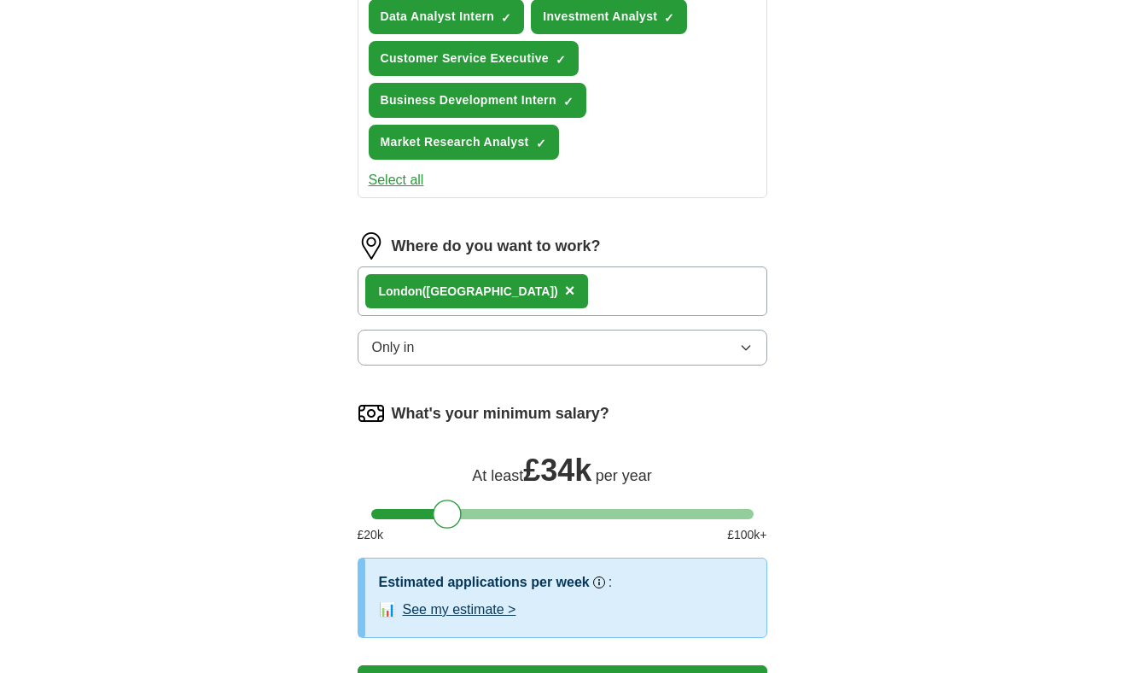
click at [443, 352] on button "Only in" at bounding box center [563, 348] width 410 height 36
drag, startPoint x: 447, startPoint y: 519, endPoint x: 432, endPoint y: 523, distance: 15.7
click at [432, 523] on div at bounding box center [433, 513] width 29 height 29
drag, startPoint x: 432, startPoint y: 523, endPoint x: 340, endPoint y: 517, distance: 92.4
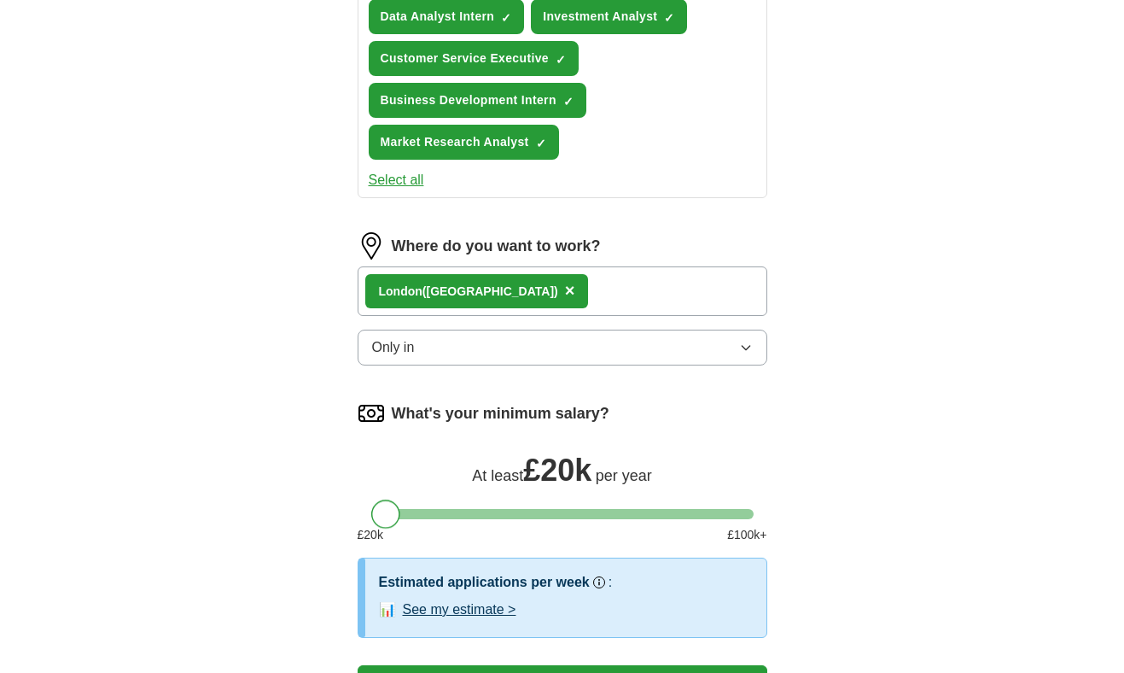
click at [340, 517] on div "Let ApplyIQ do the hard work of searching and applying for jobs. Just tell us w…" at bounding box center [562, 41] width 546 height 1411
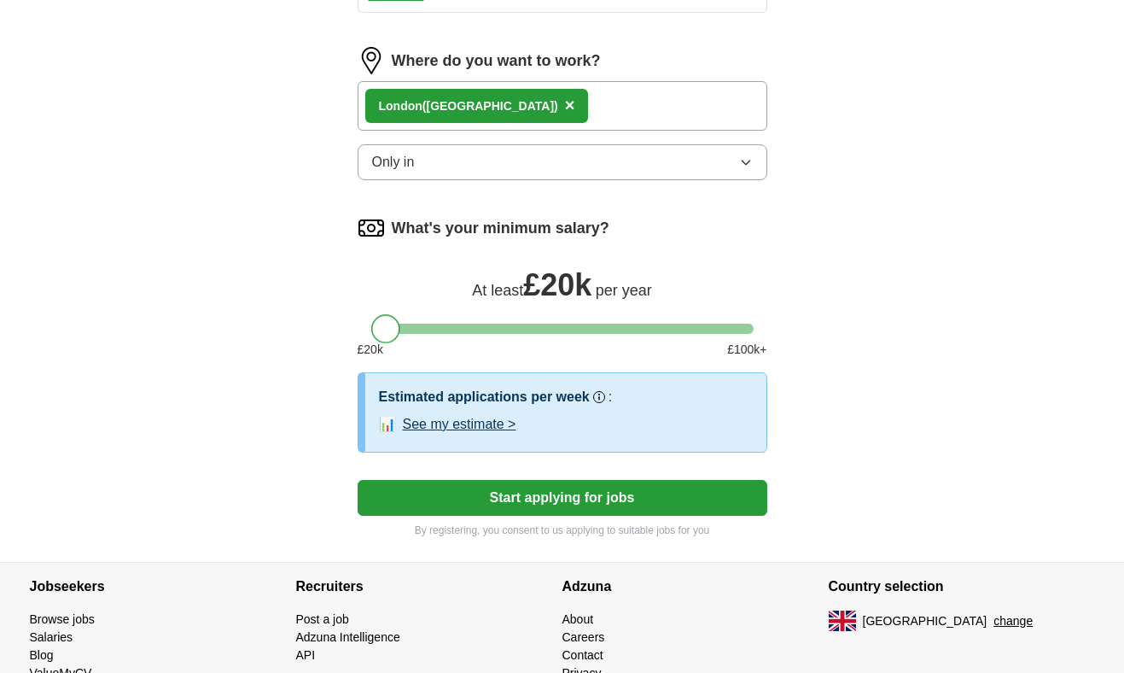
scroll to position [1013, 0]
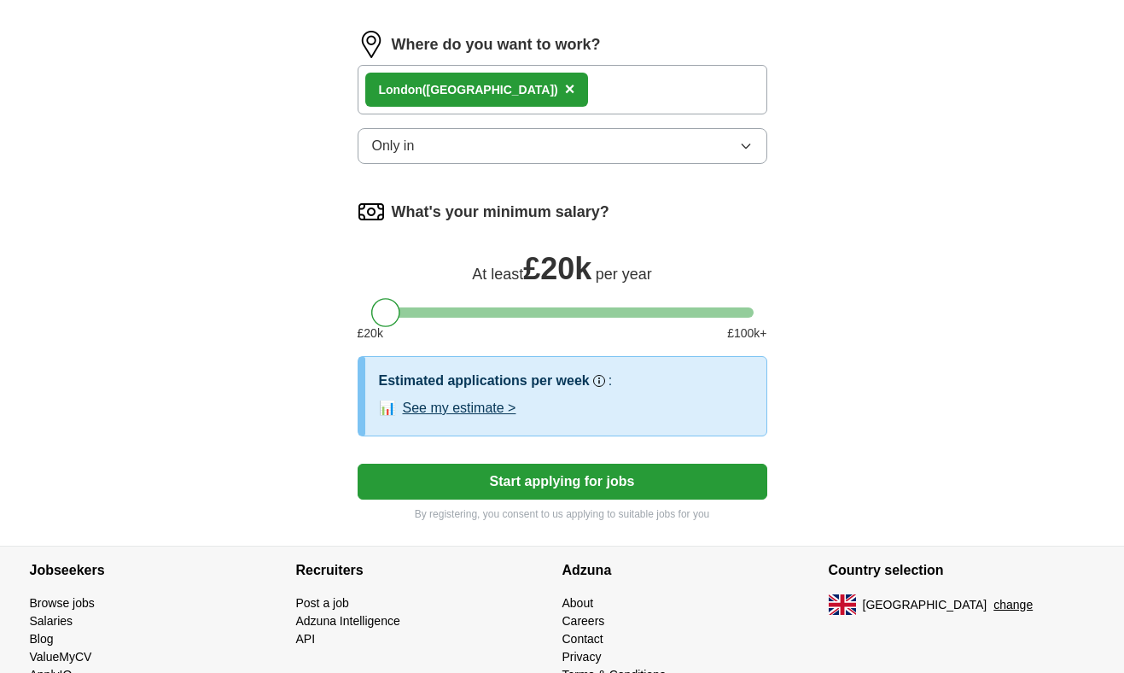
click at [476, 406] on button "See my estimate >" at bounding box center [460, 408] width 114 height 20
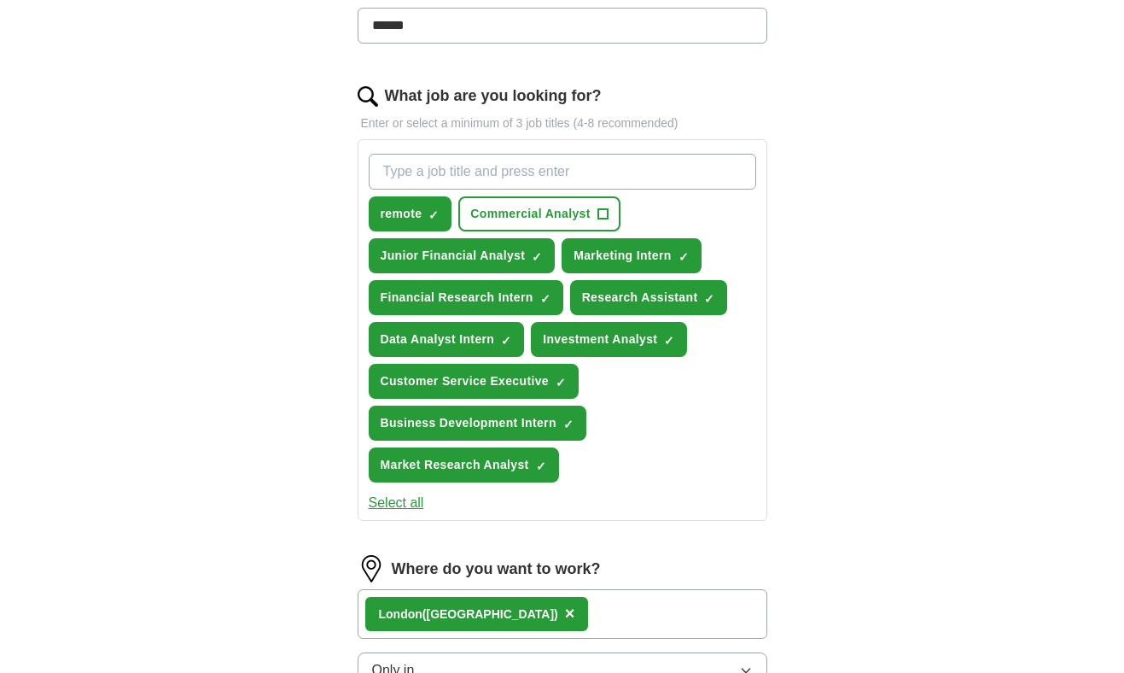
scroll to position [1137, 0]
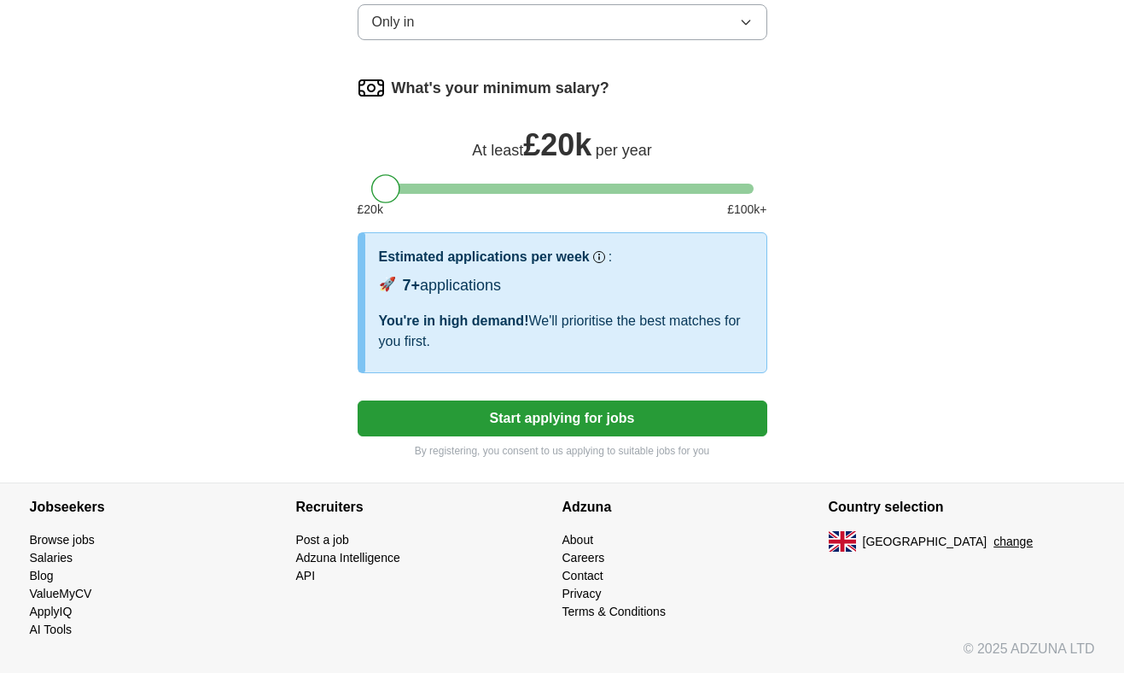
click at [420, 422] on button "Start applying for jobs" at bounding box center [563, 418] width 410 height 36
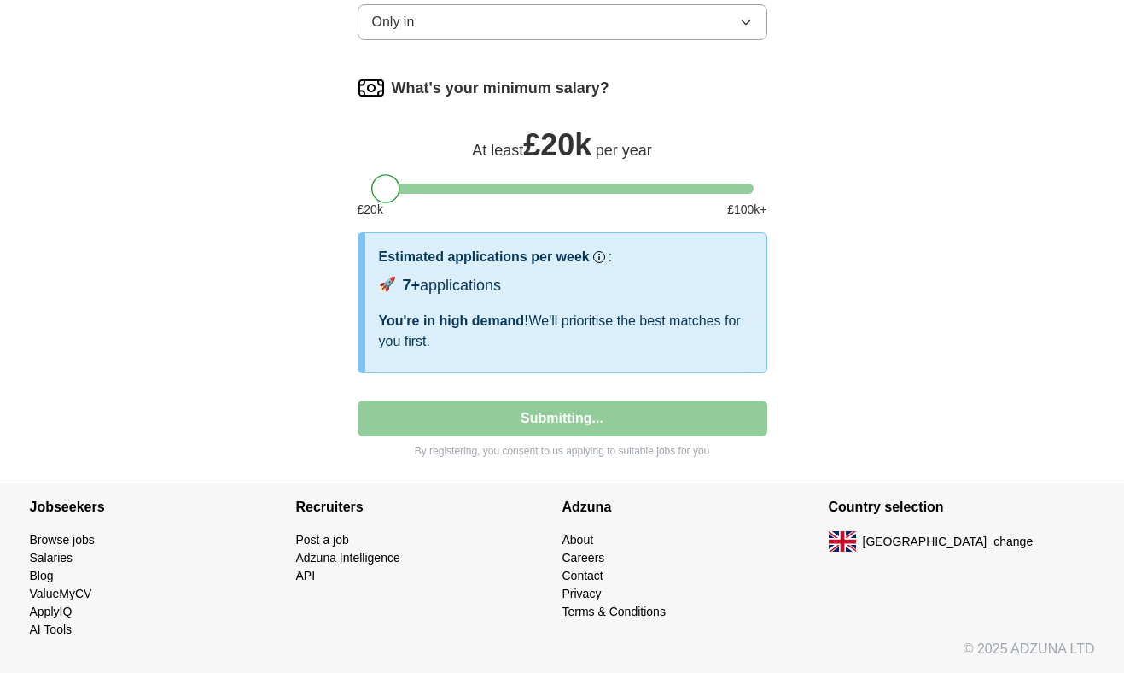
select select "**"
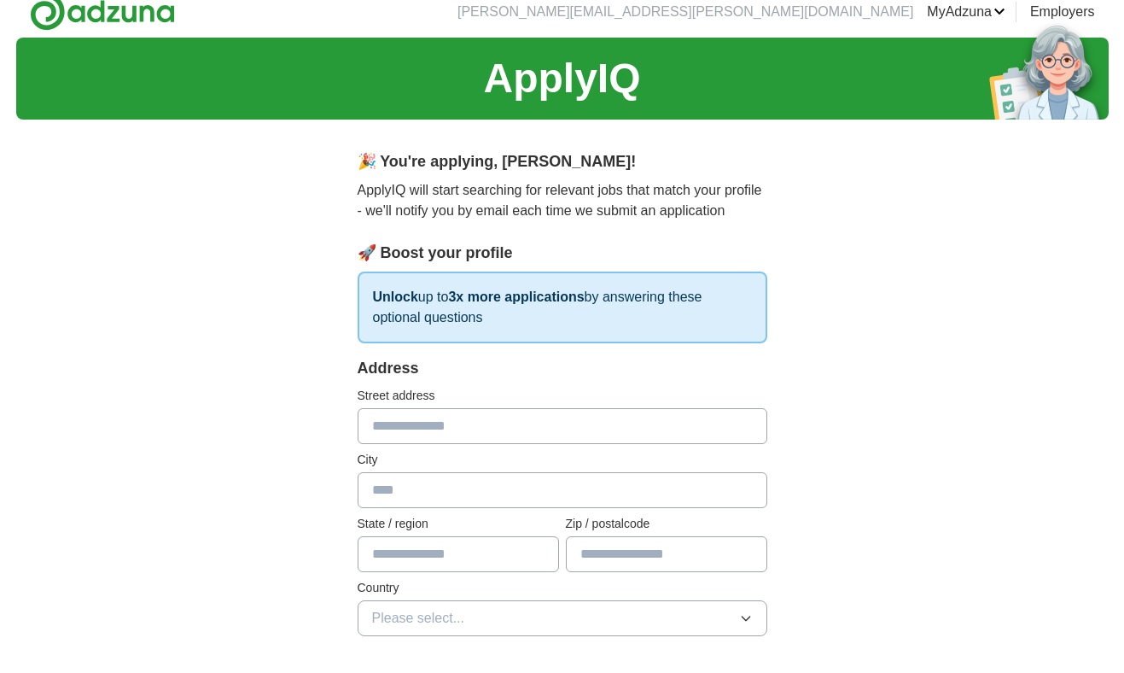
scroll to position [0, 0]
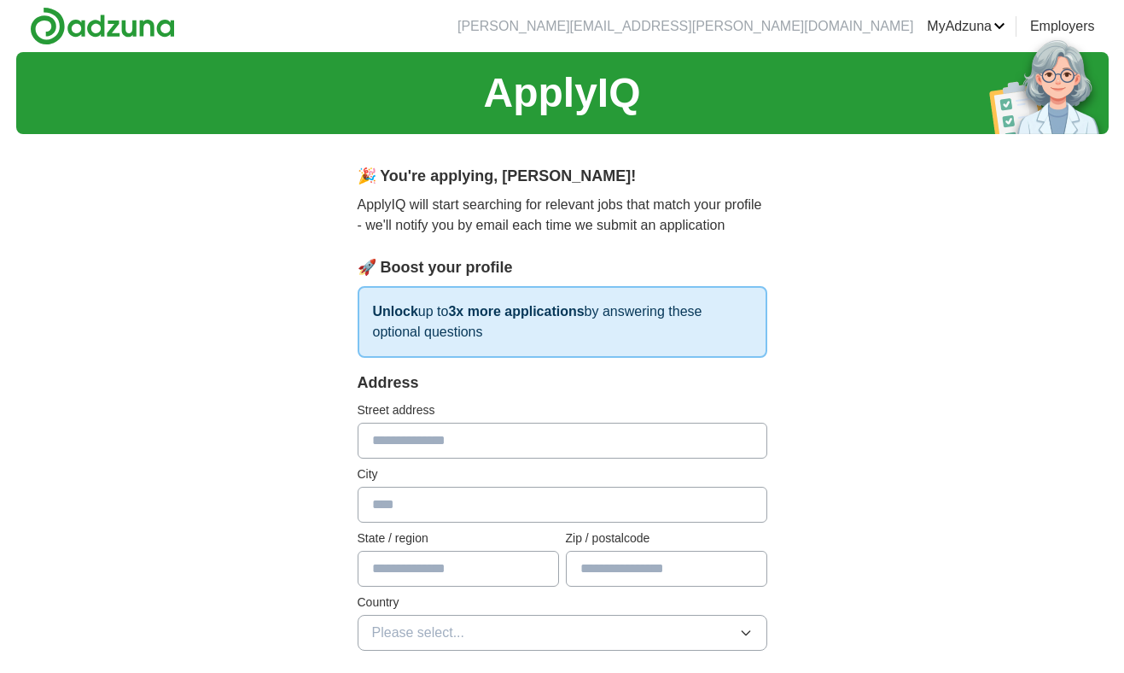
click at [415, 433] on input "text" at bounding box center [563, 441] width 410 height 36
type input "**********"
type input "******"
type input "*******"
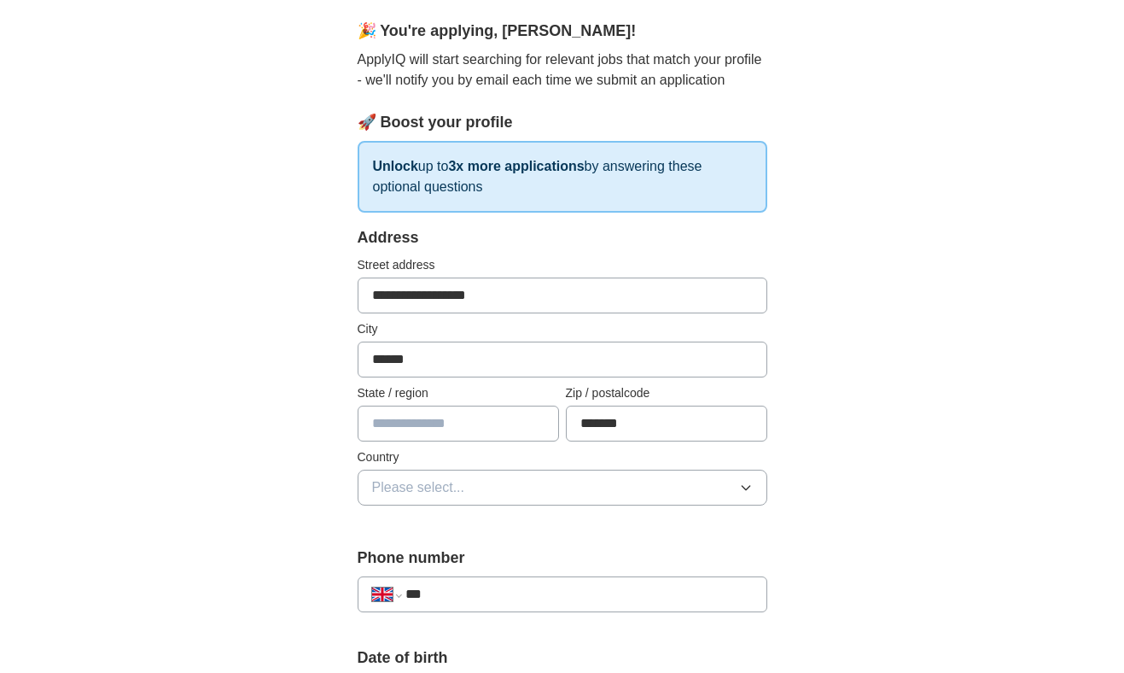
scroll to position [148, 0]
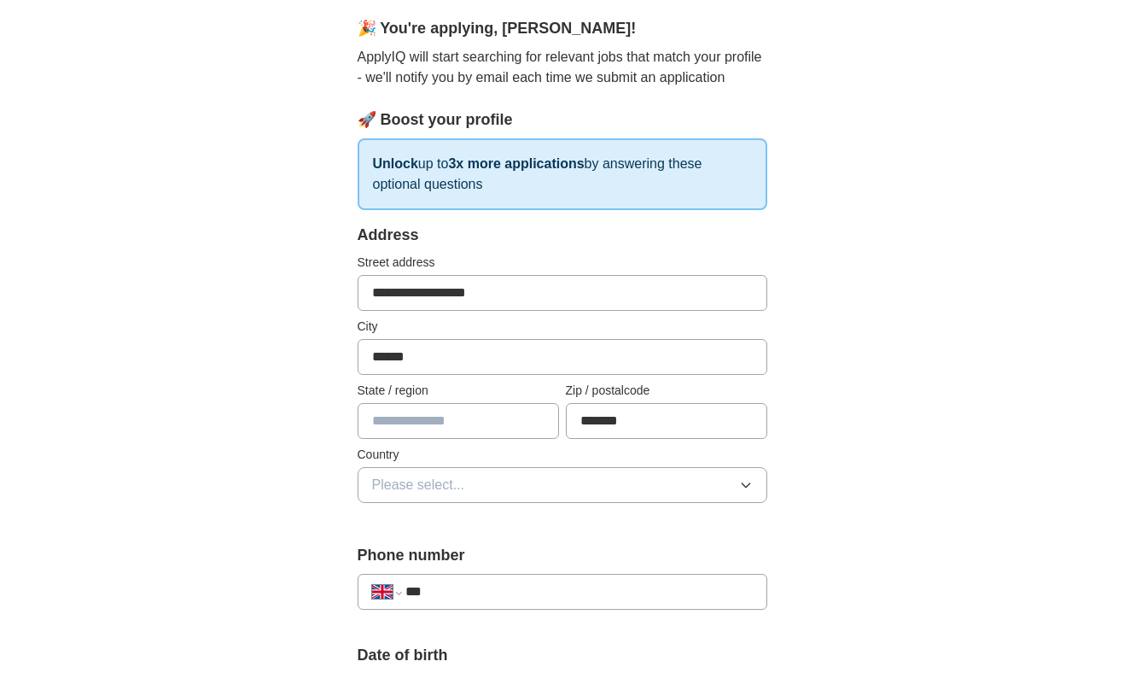
click at [473, 502] on button "Please select..." at bounding box center [563, 485] width 410 height 36
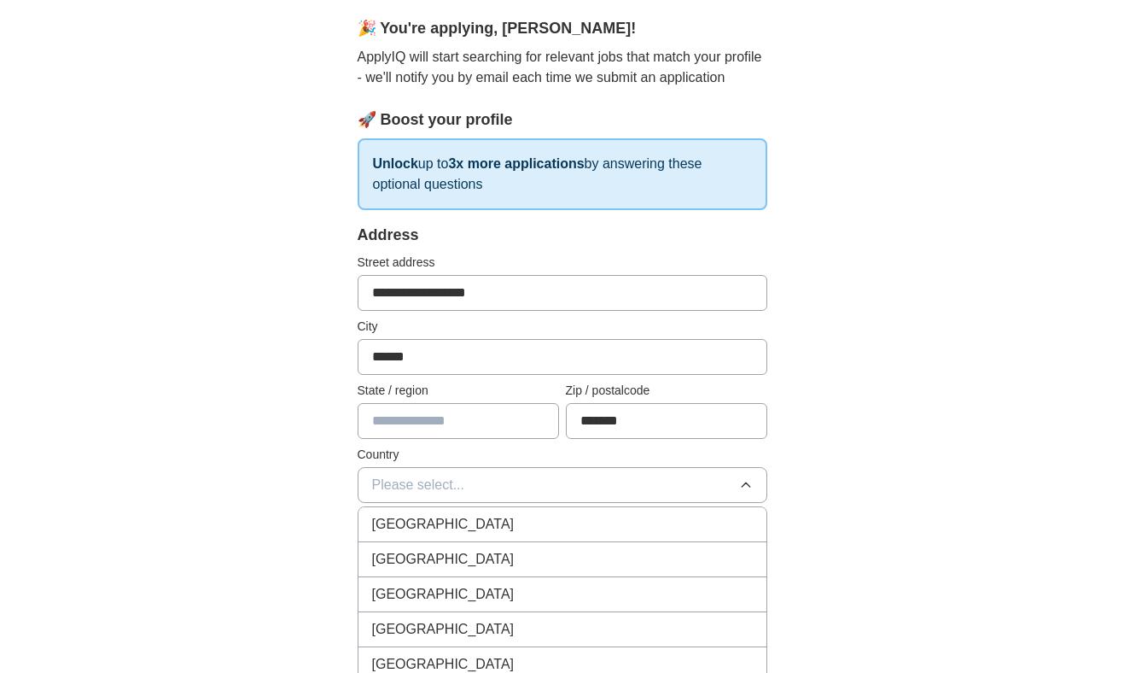
click at [473, 488] on button "Please select..." at bounding box center [563, 485] width 410 height 36
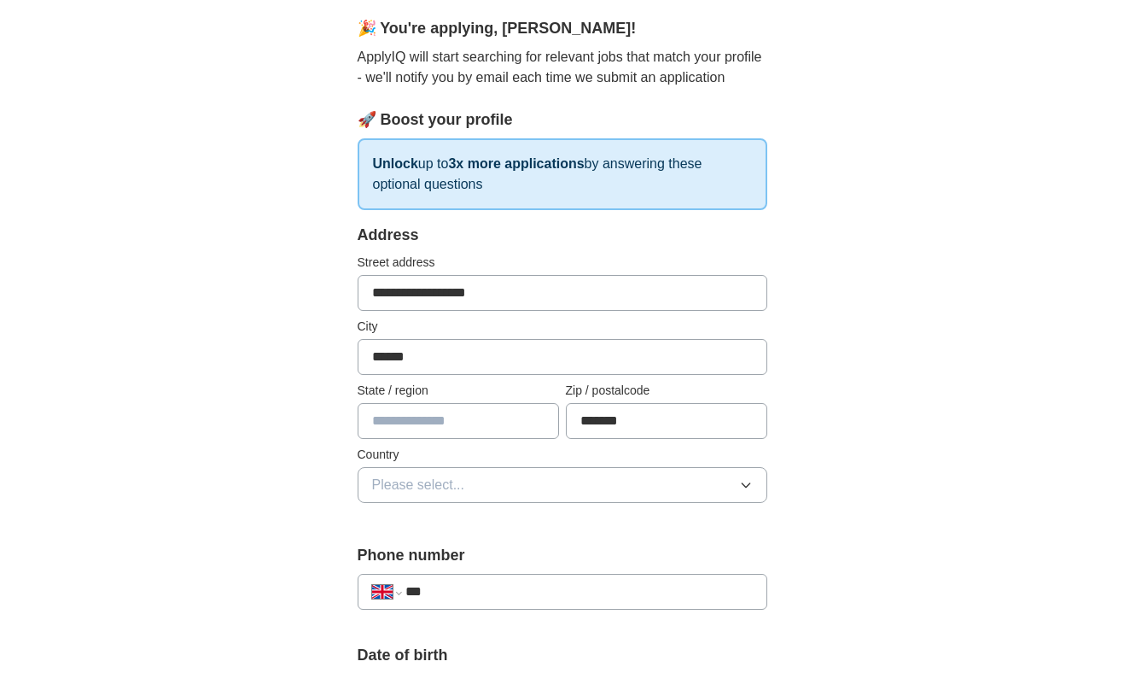
click at [470, 499] on button "Please select..." at bounding box center [563, 485] width 410 height 36
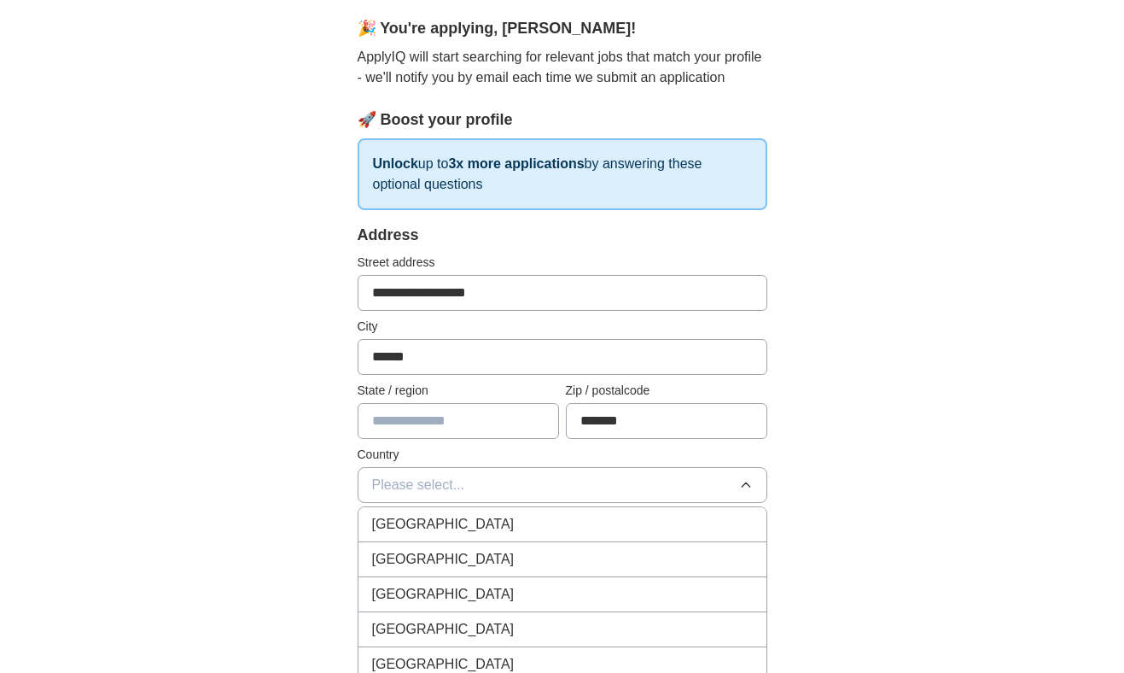
click at [469, 540] on li "[GEOGRAPHIC_DATA]" at bounding box center [563, 524] width 408 height 35
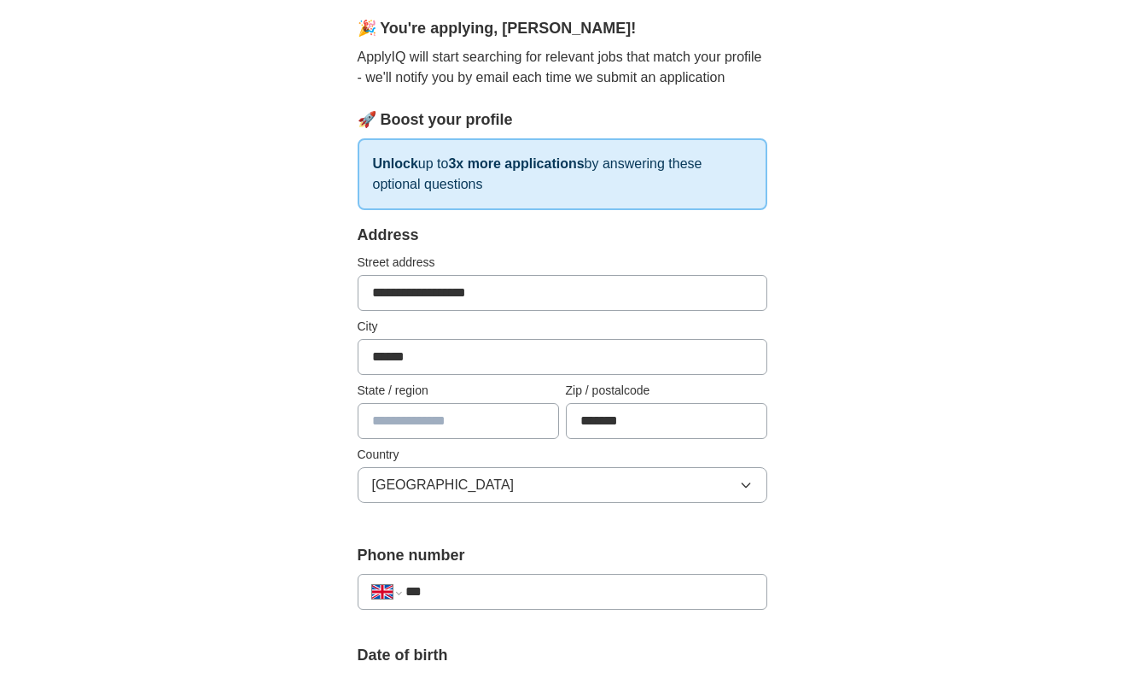
click at [442, 596] on input "***" at bounding box center [579, 591] width 347 height 20
type input "**********"
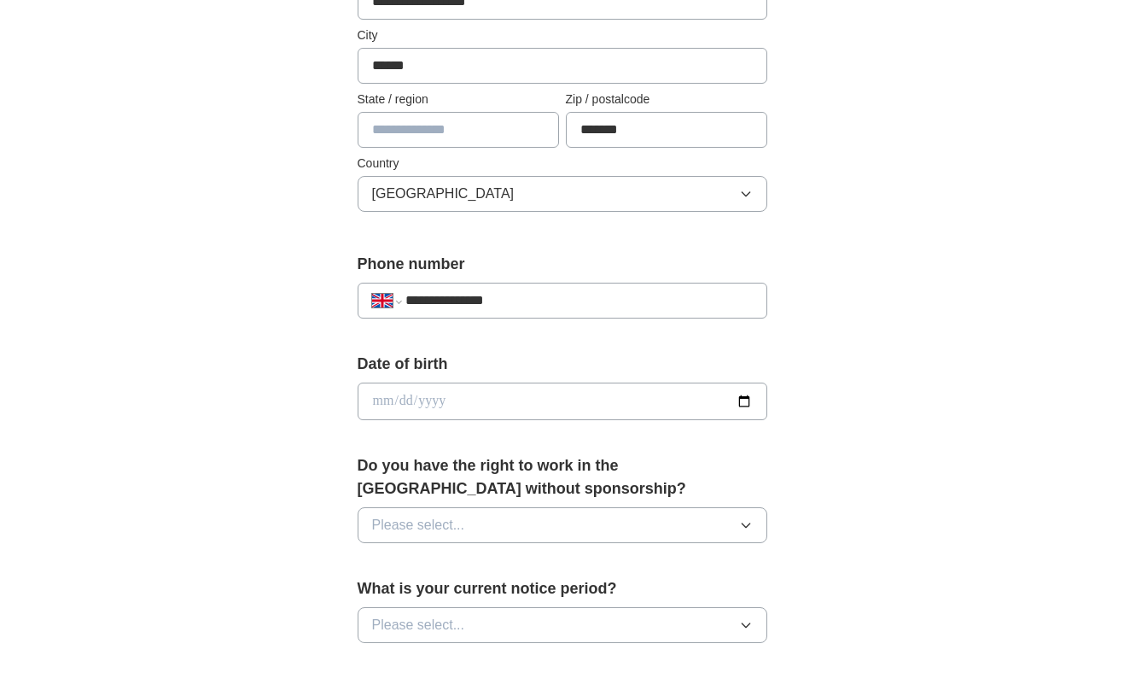
scroll to position [441, 0]
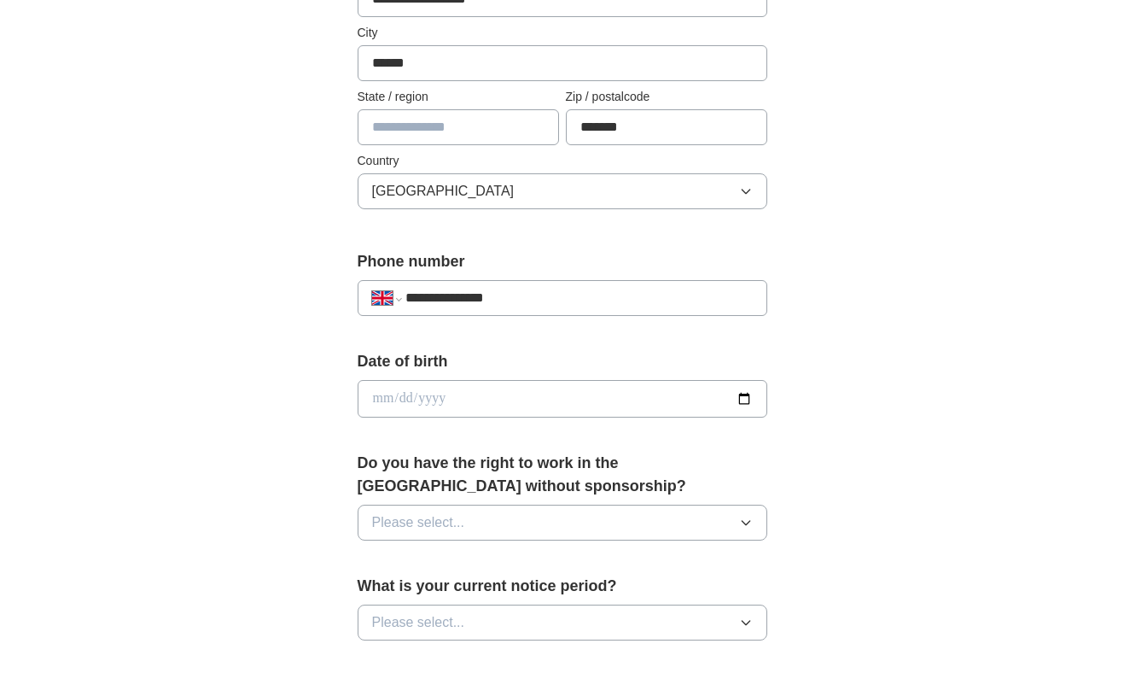
click at [395, 408] on input "date" at bounding box center [563, 399] width 410 height 38
type input "**********"
click at [385, 447] on form "**********" at bounding box center [563, 527] width 410 height 1195
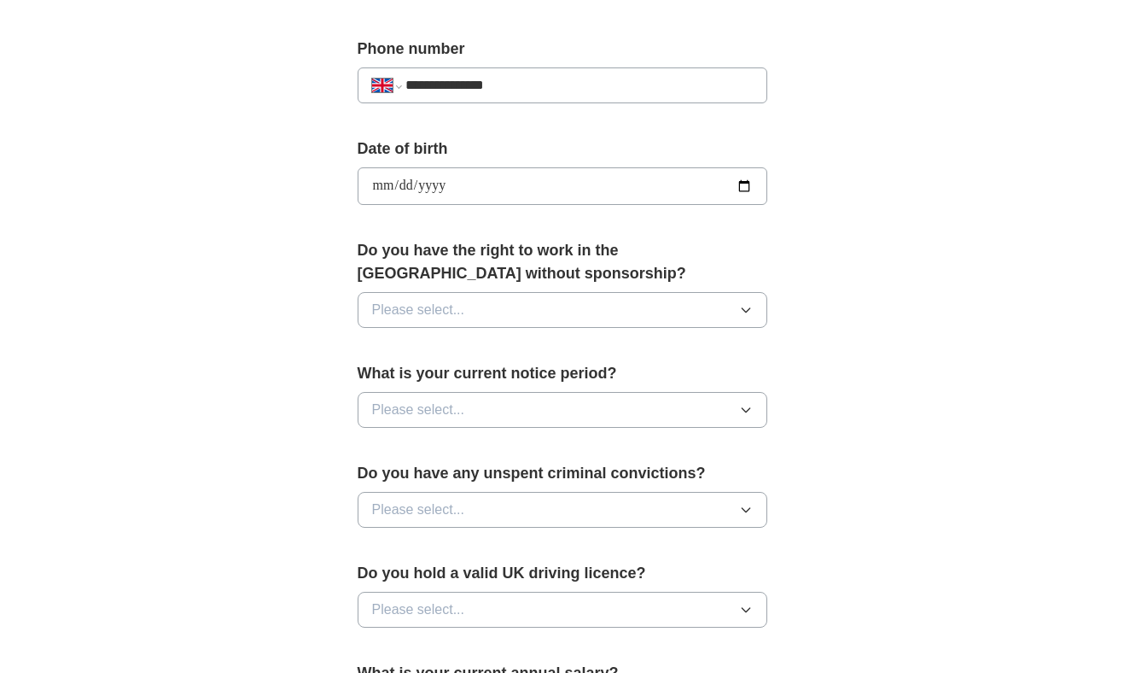
scroll to position [655, 0]
click at [389, 309] on span "Please select..." at bounding box center [418, 309] width 93 height 20
click at [387, 355] on span "Yes" at bounding box center [383, 348] width 22 height 20
click at [386, 407] on span "Please select..." at bounding box center [418, 409] width 93 height 20
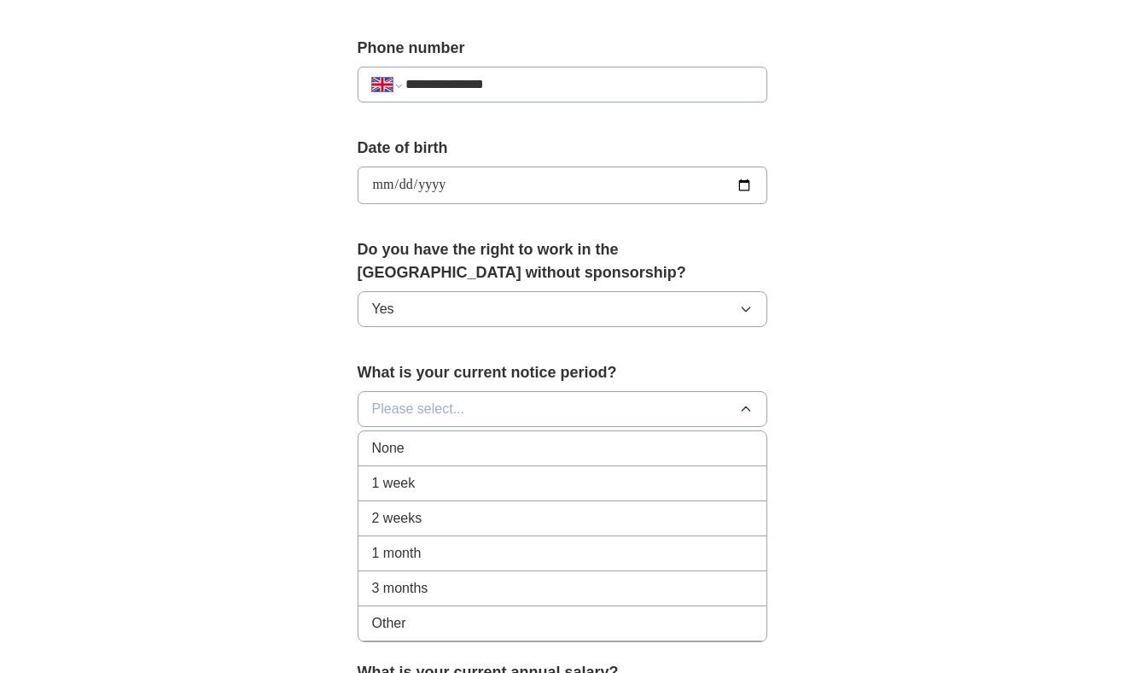
click at [394, 485] on span "1 week" at bounding box center [394, 483] width 44 height 20
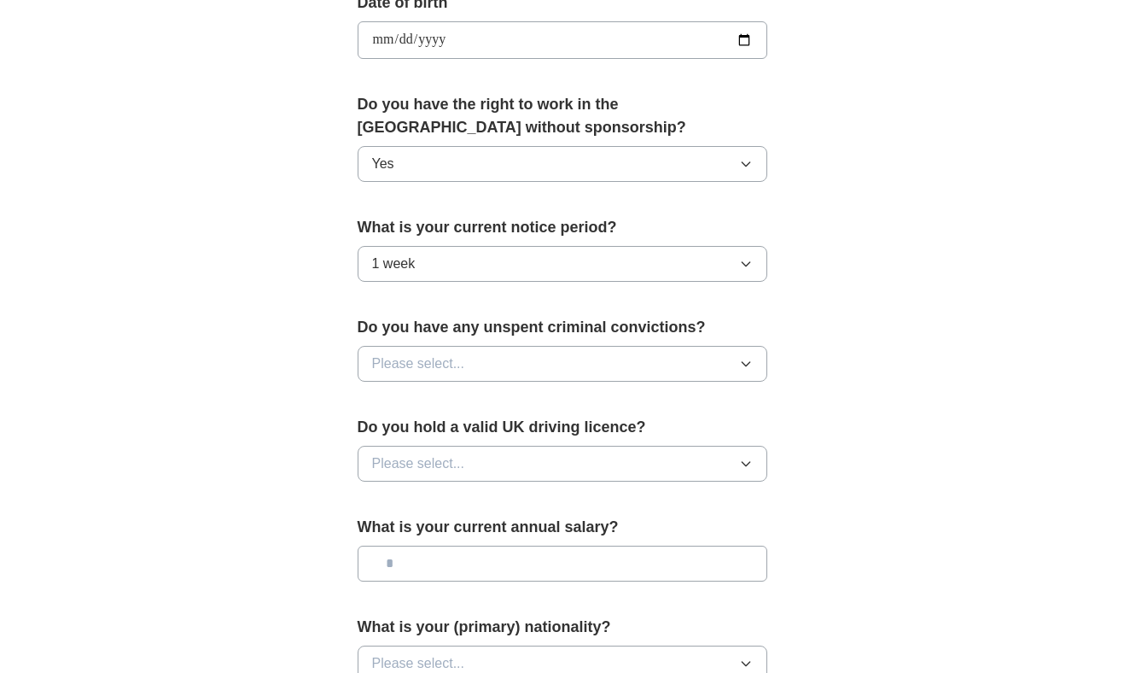
scroll to position [856, 0]
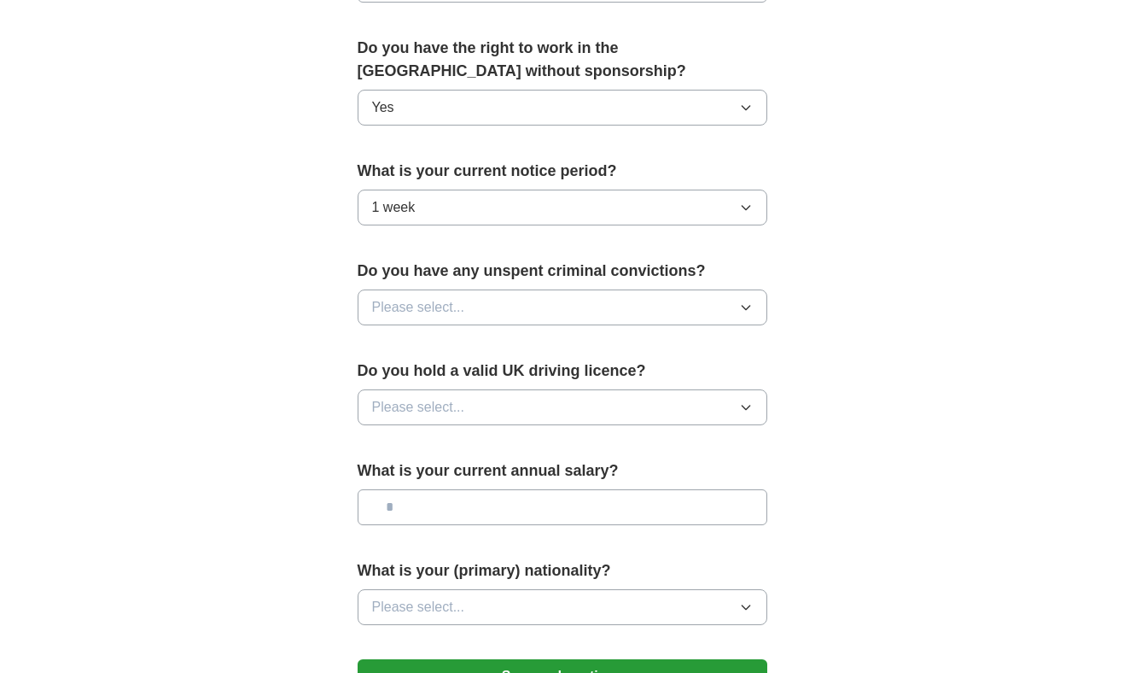
click at [400, 310] on span "Please select..." at bounding box center [418, 307] width 93 height 20
click at [400, 381] on div "No" at bounding box center [562, 381] width 381 height 20
click at [416, 408] on span "Please select..." at bounding box center [418, 407] width 93 height 20
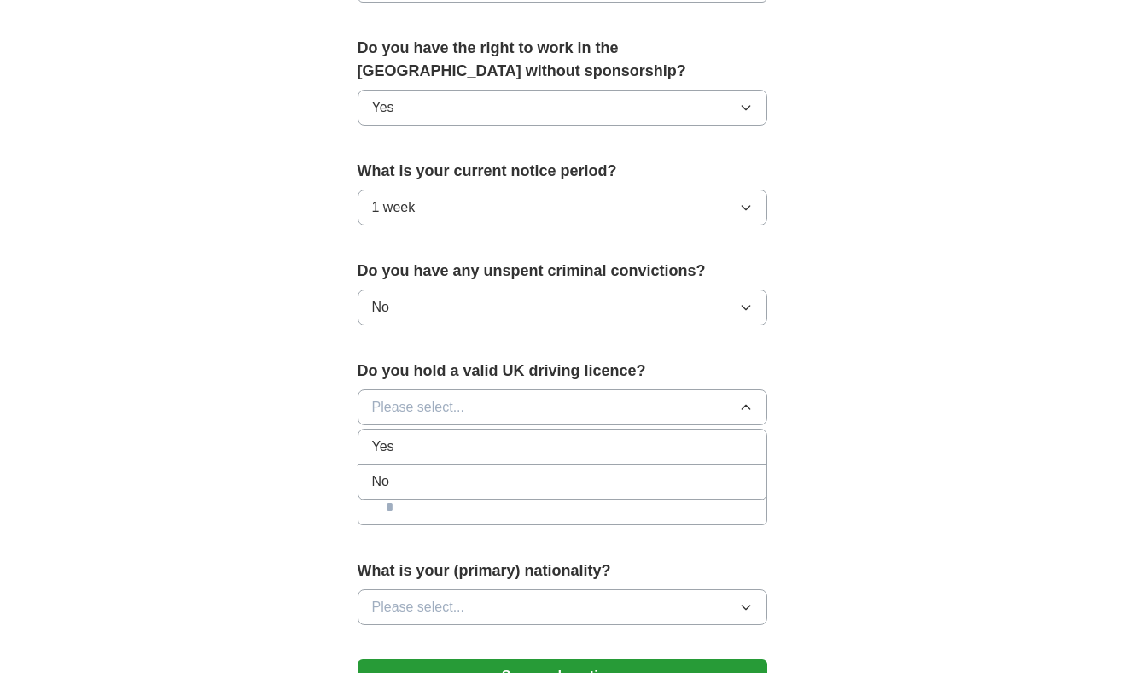
click at [424, 492] on li "No" at bounding box center [563, 481] width 408 height 35
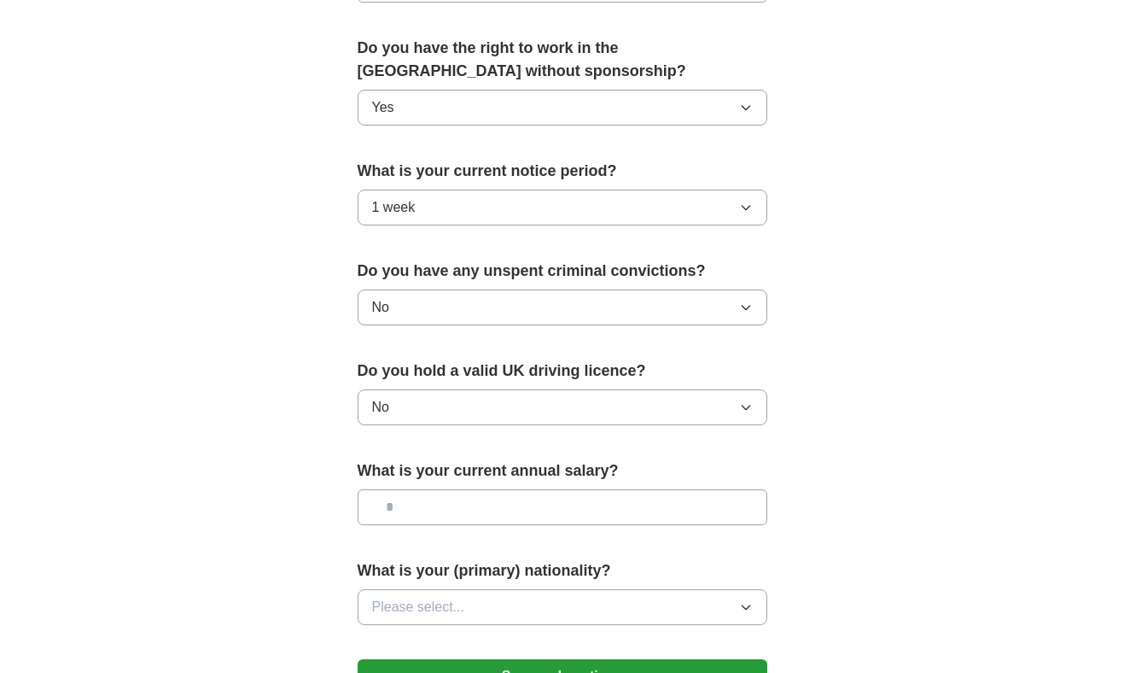
click at [424, 487] on div "What is your current annual salary?" at bounding box center [563, 498] width 410 height 79
click at [424, 500] on input "text" at bounding box center [563, 507] width 410 height 36
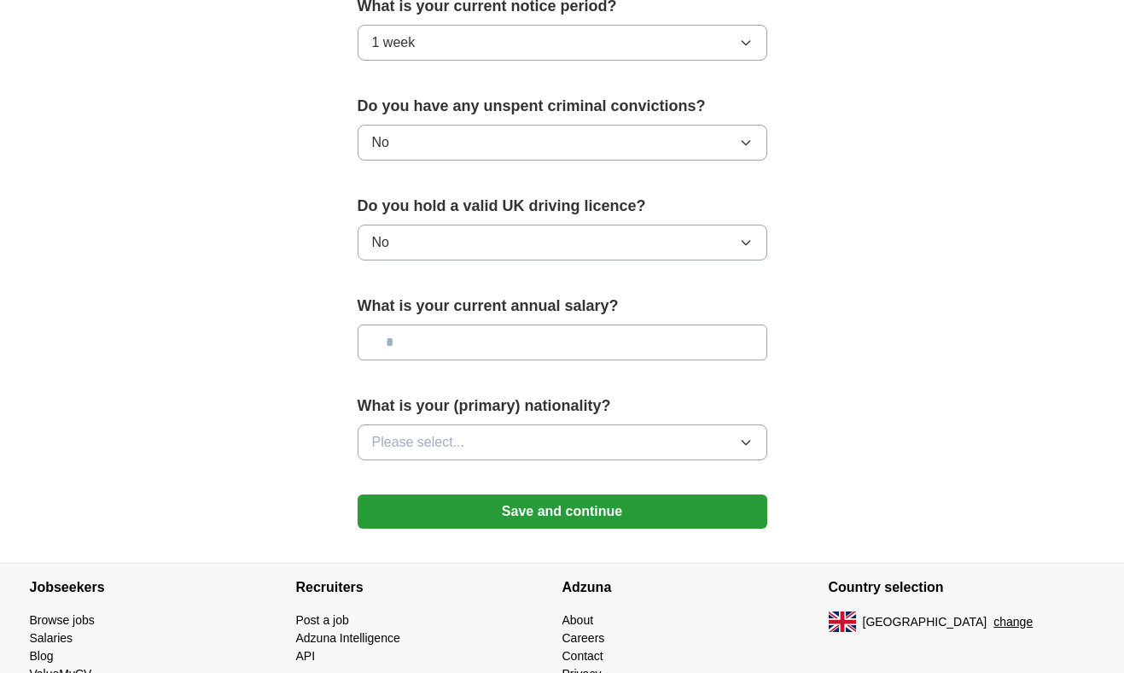
scroll to position [1025, 0]
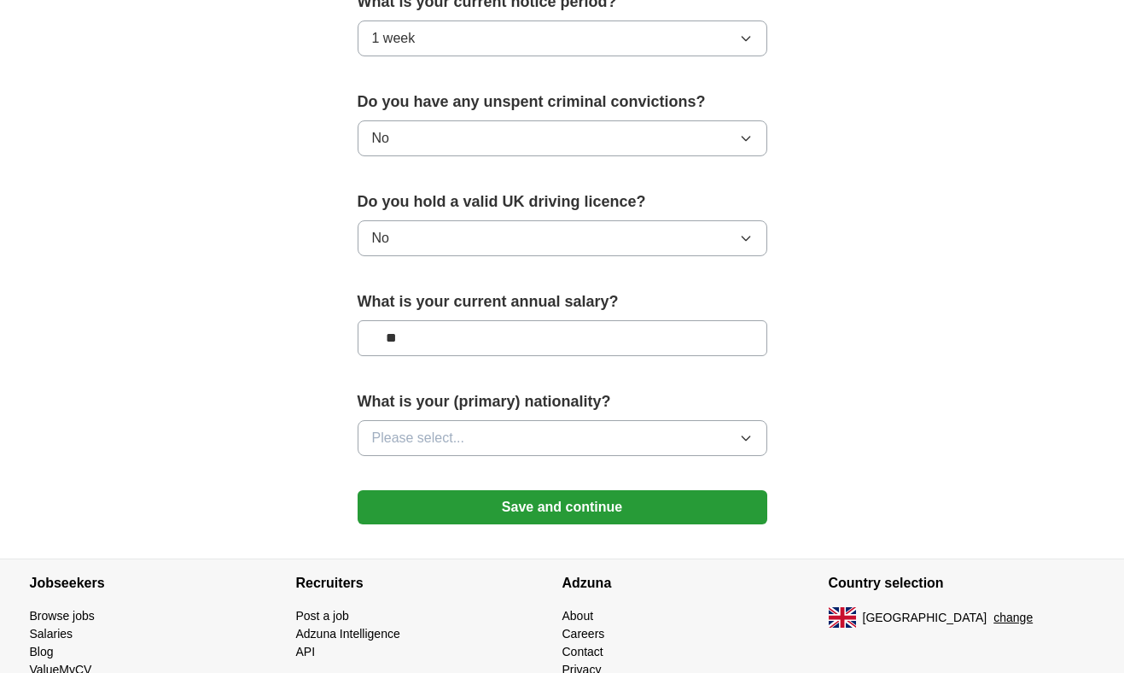
type input "**"
click at [429, 440] on span "Please select..." at bounding box center [418, 438] width 93 height 20
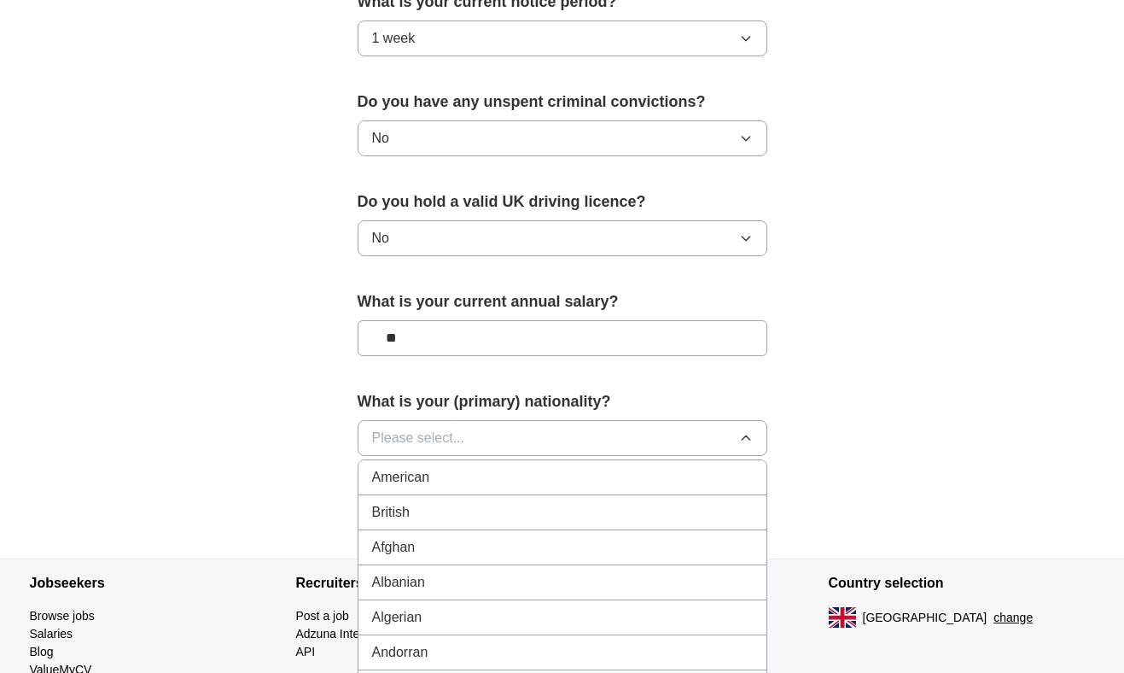
scroll to position [10, 0]
click at [431, 505] on div "British" at bounding box center [562, 502] width 381 height 20
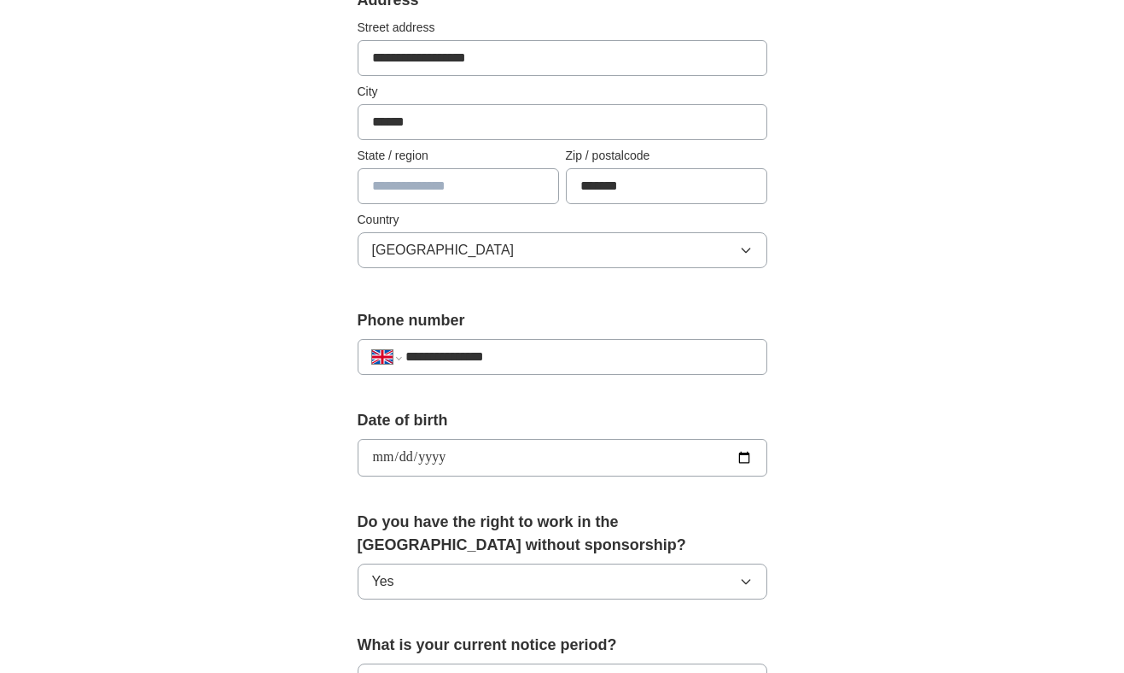
scroll to position [191, 0]
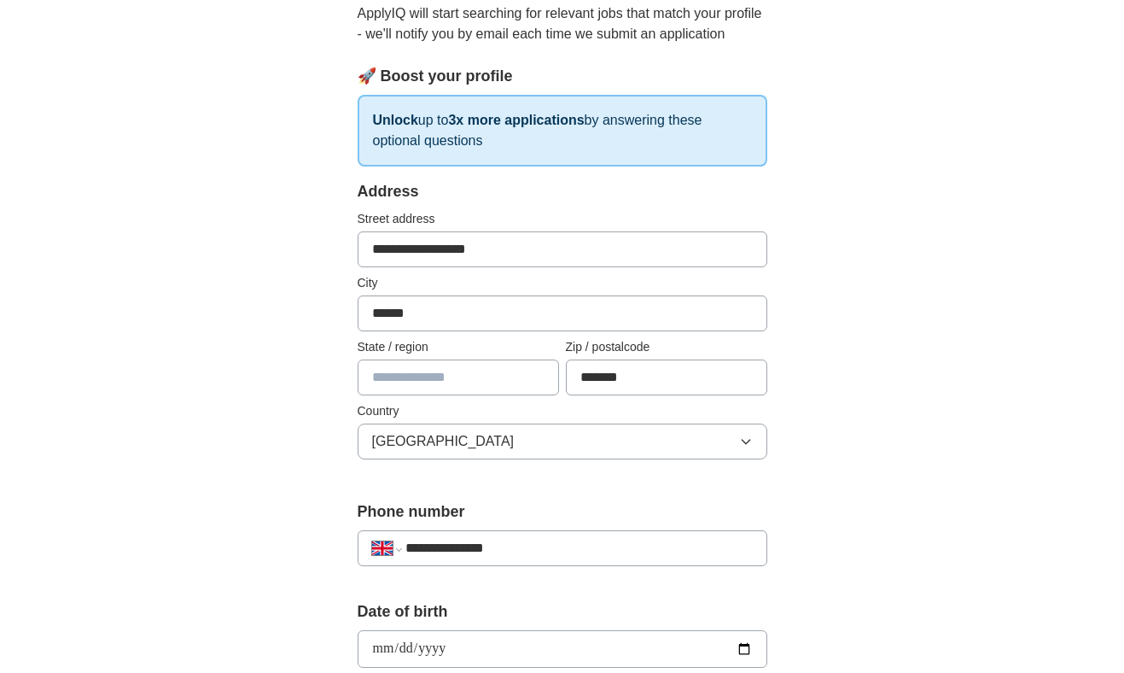
click at [404, 392] on input "text" at bounding box center [458, 377] width 201 height 36
type input "*"
type input "**********"
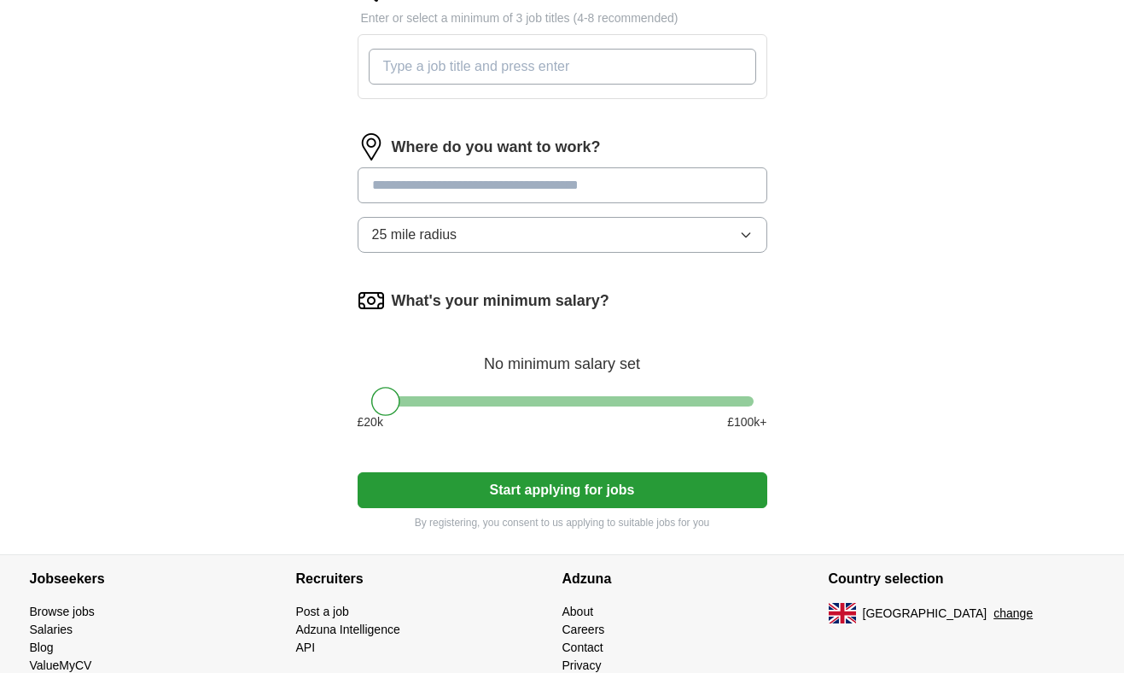
scroll to position [610, 0]
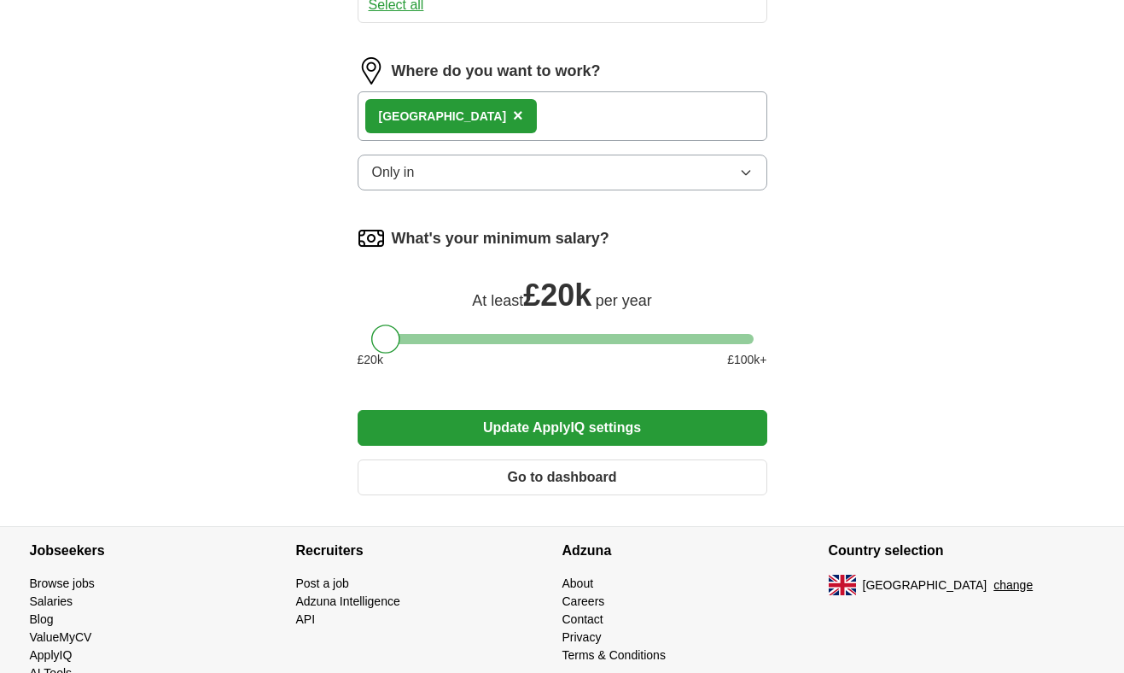
scroll to position [963, 0]
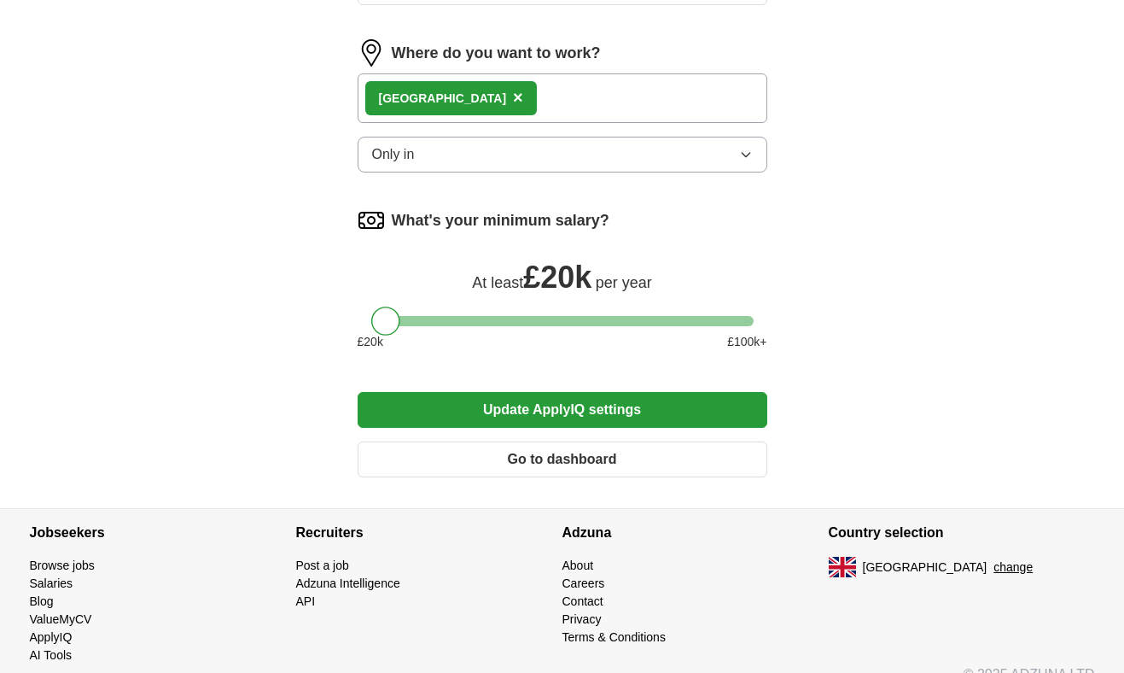
click at [575, 455] on button "Go to dashboard" at bounding box center [563, 459] width 410 height 36
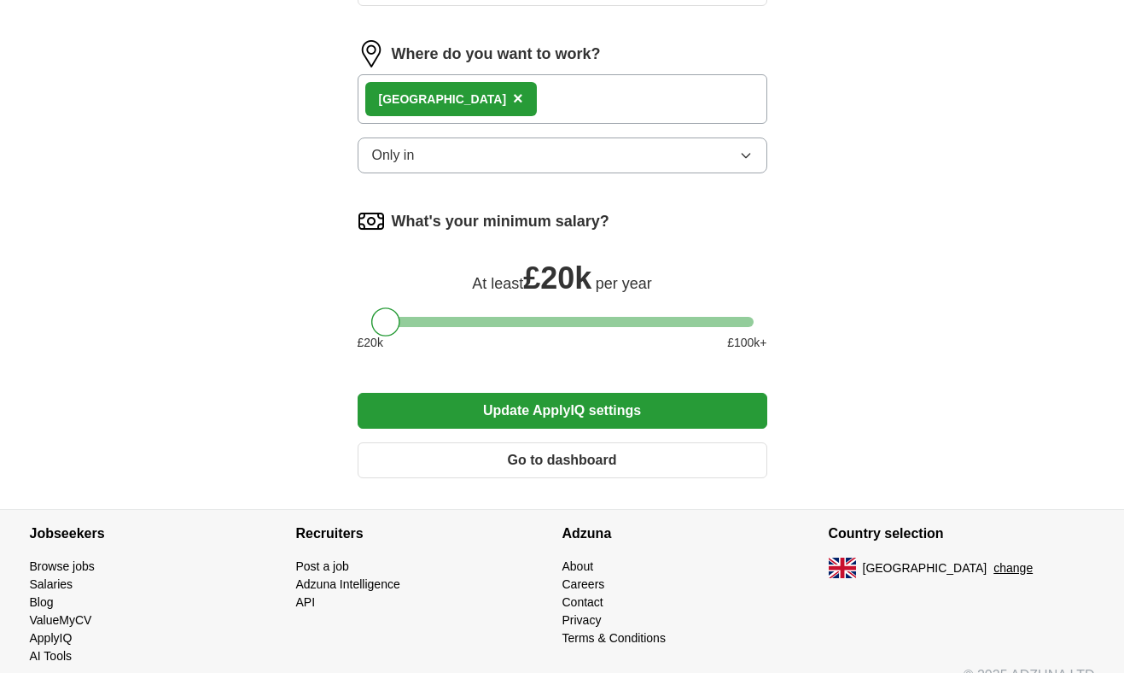
scroll to position [810, 0]
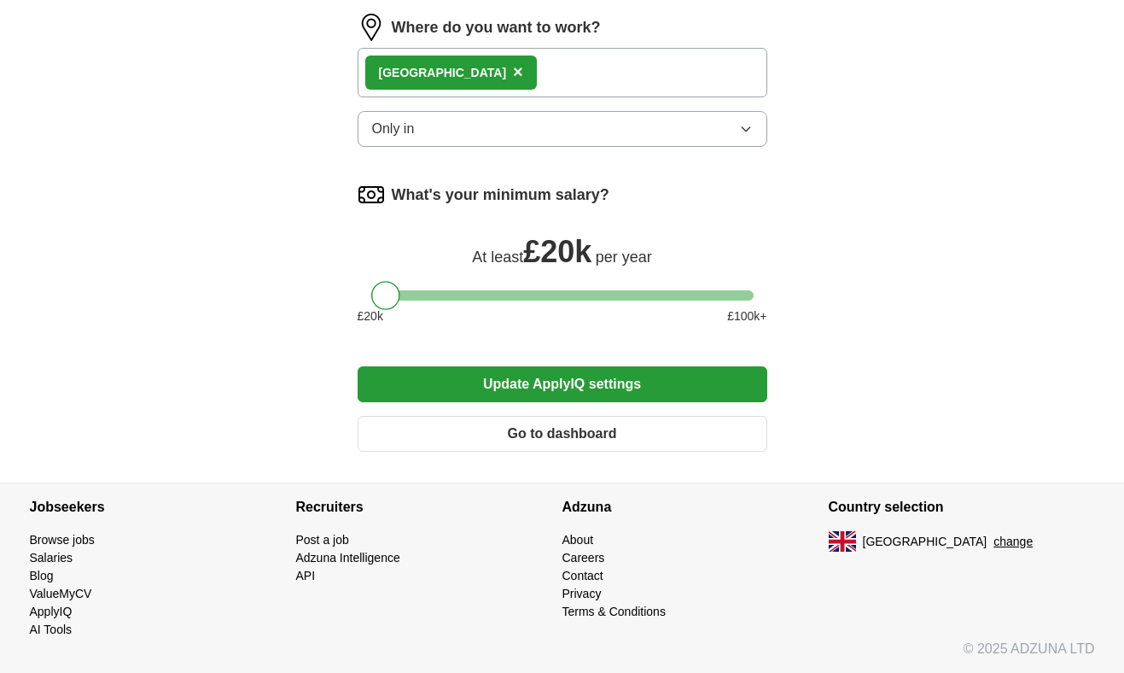
click at [450, 68] on div "London ×" at bounding box center [451, 72] width 172 height 34
click at [413, 69] on div "[GEOGRAPHIC_DATA]" at bounding box center [443, 73] width 128 height 18
click at [513, 77] on span "×" at bounding box center [518, 71] width 10 height 19
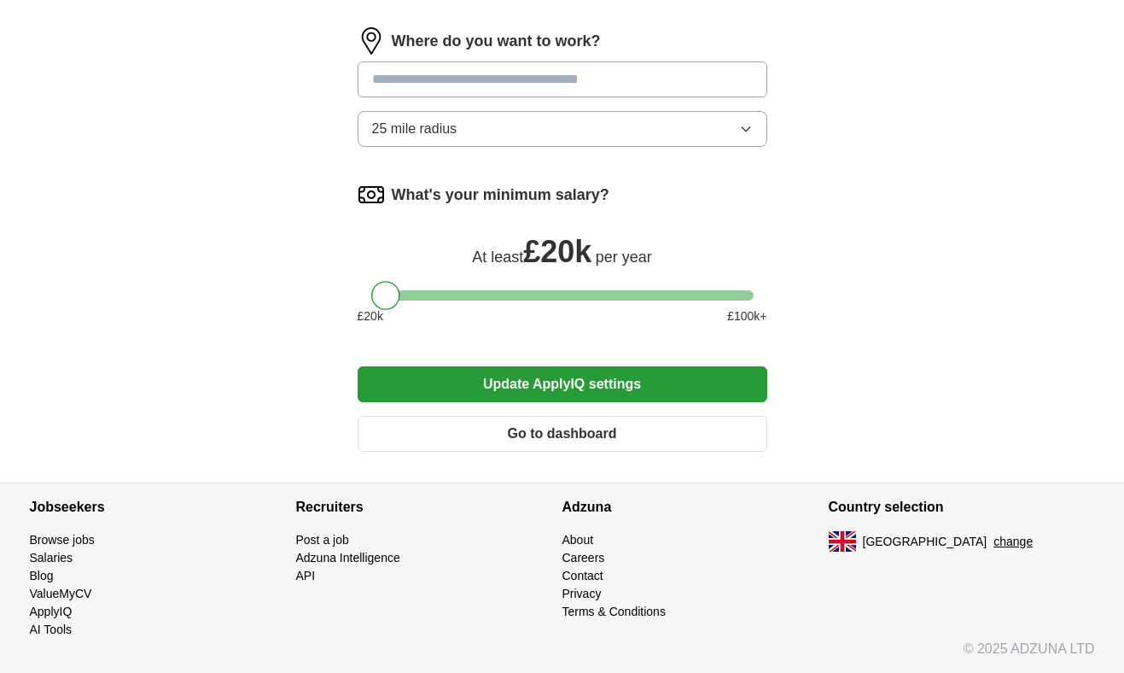
scroll to position [797, 0]
click at [430, 77] on input at bounding box center [563, 79] width 410 height 36
type input "*"
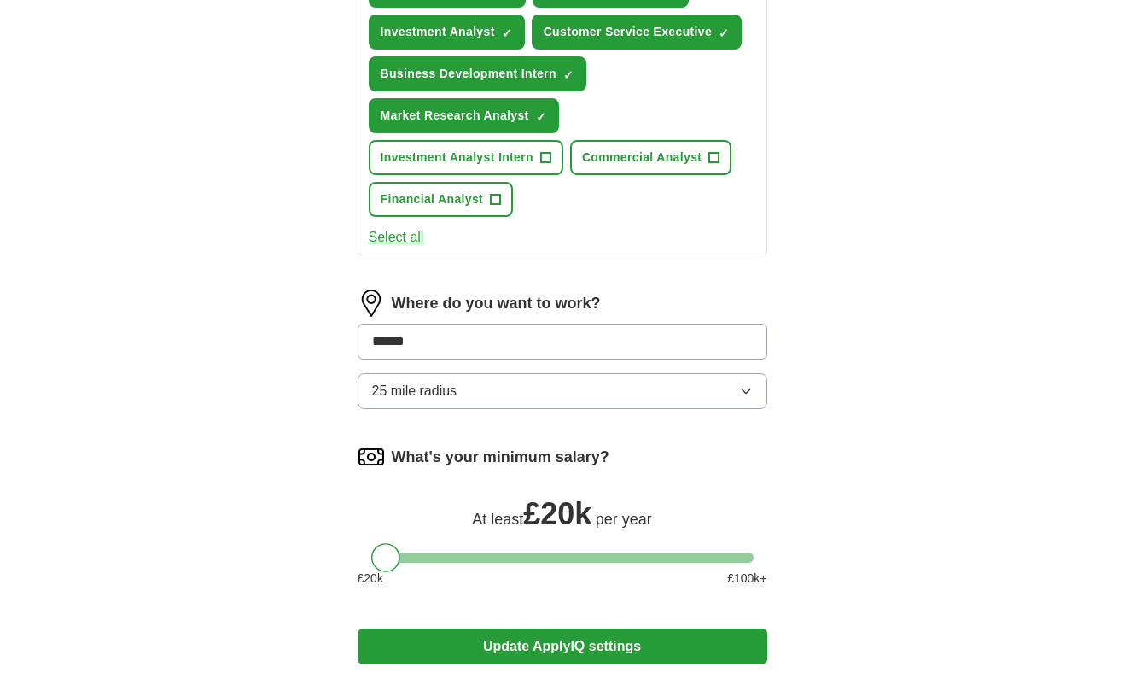
click at [358, 628] on button "Update ApplyIQ settings" at bounding box center [563, 646] width 410 height 36
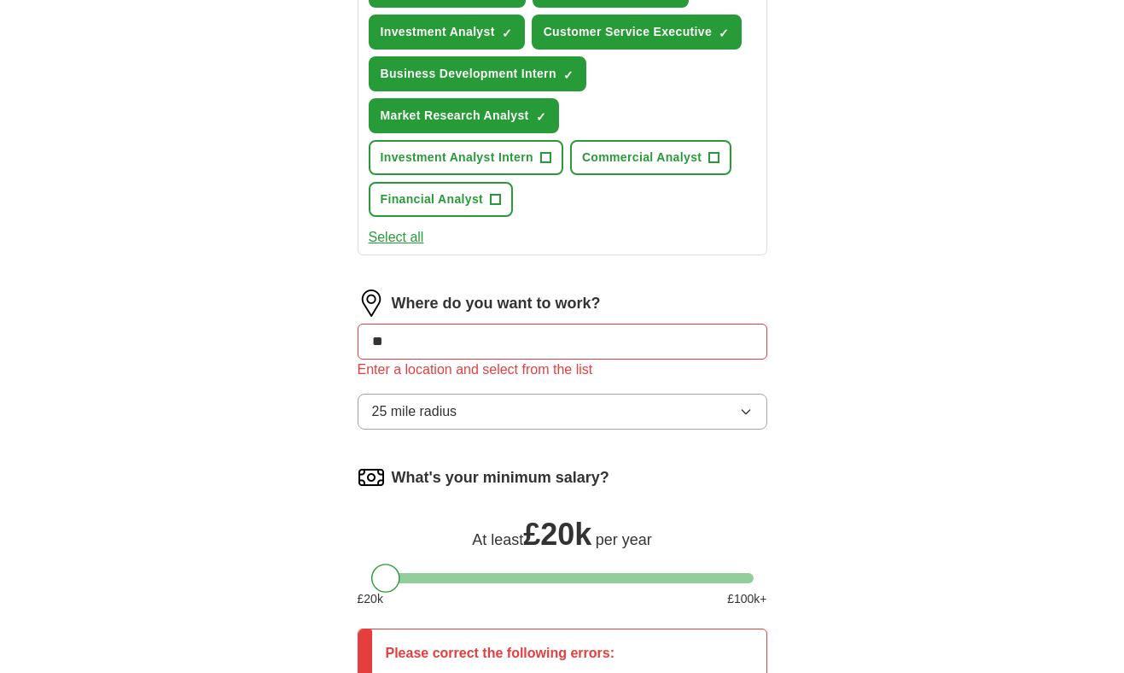
type input "*"
click at [523, 412] on button "25 mile radius" at bounding box center [563, 412] width 410 height 36
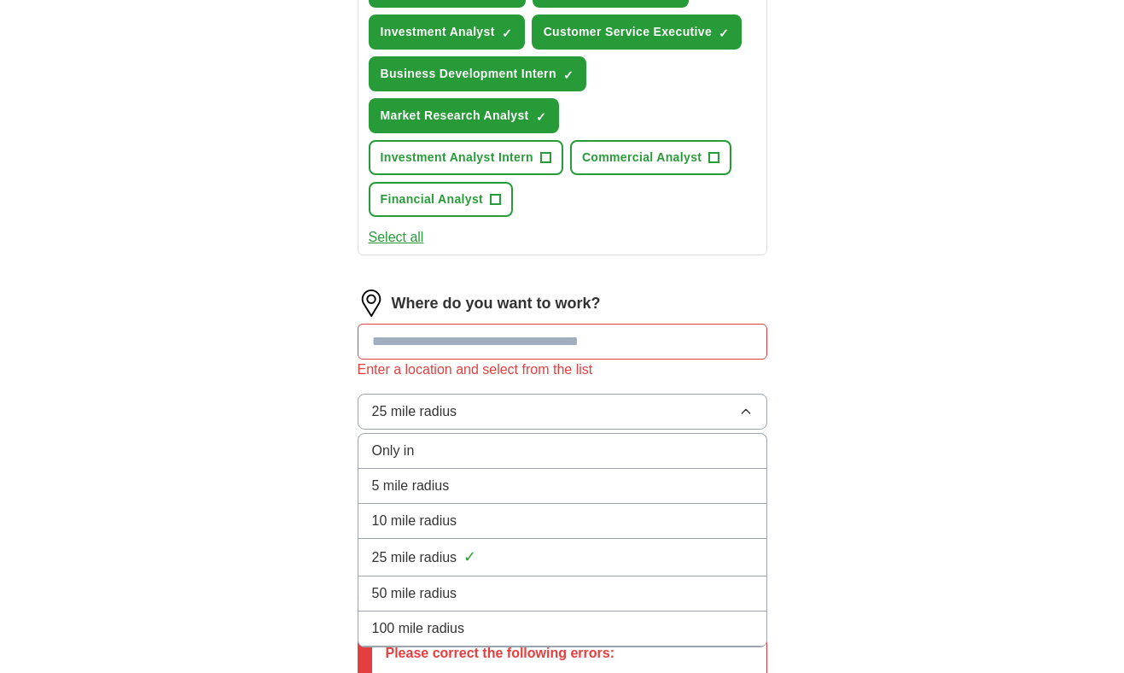
click at [519, 416] on button "25 mile radius" at bounding box center [563, 412] width 410 height 36
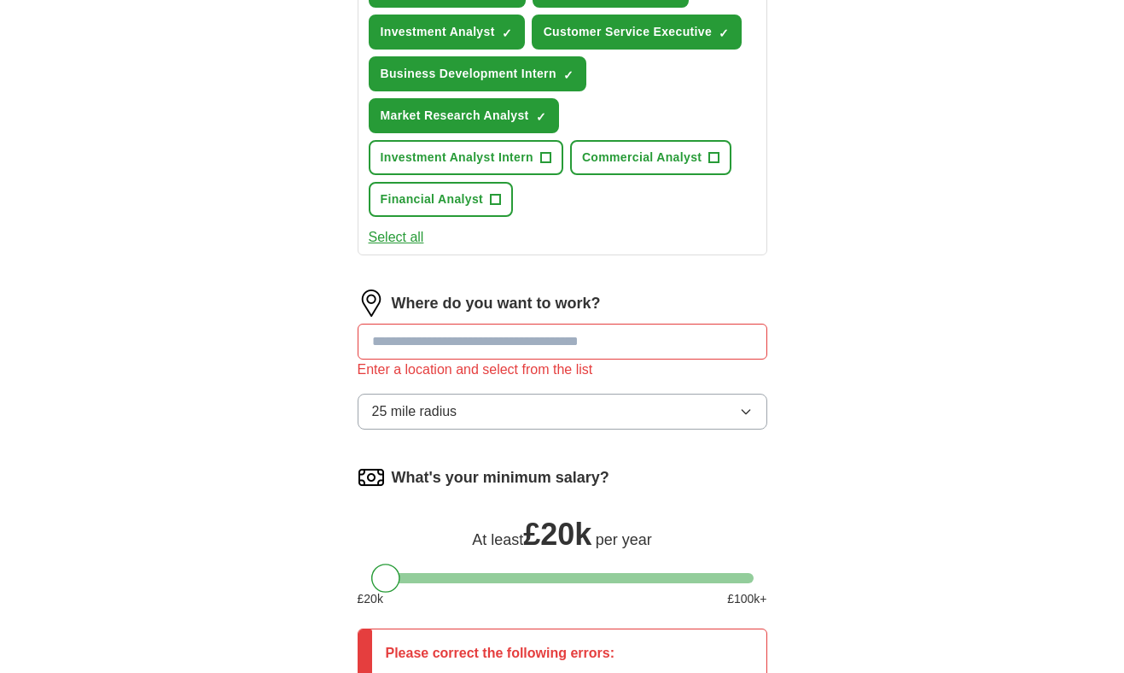
click at [633, 408] on button "25 mile radius" at bounding box center [563, 412] width 410 height 36
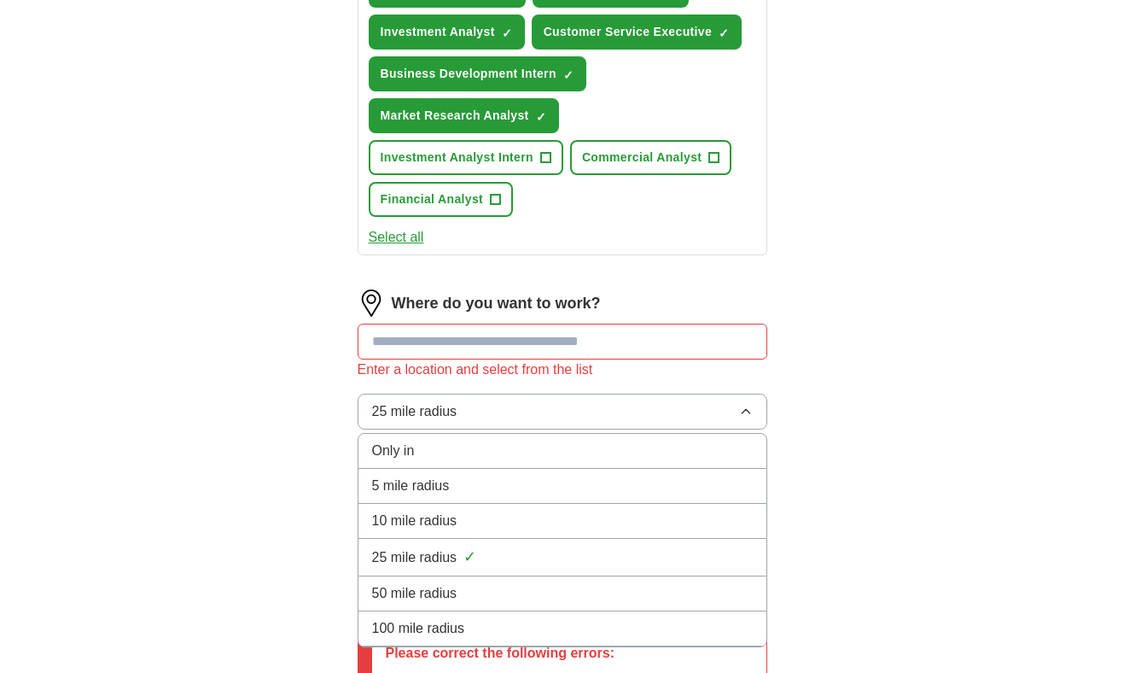
click at [528, 348] on input at bounding box center [563, 342] width 410 height 36
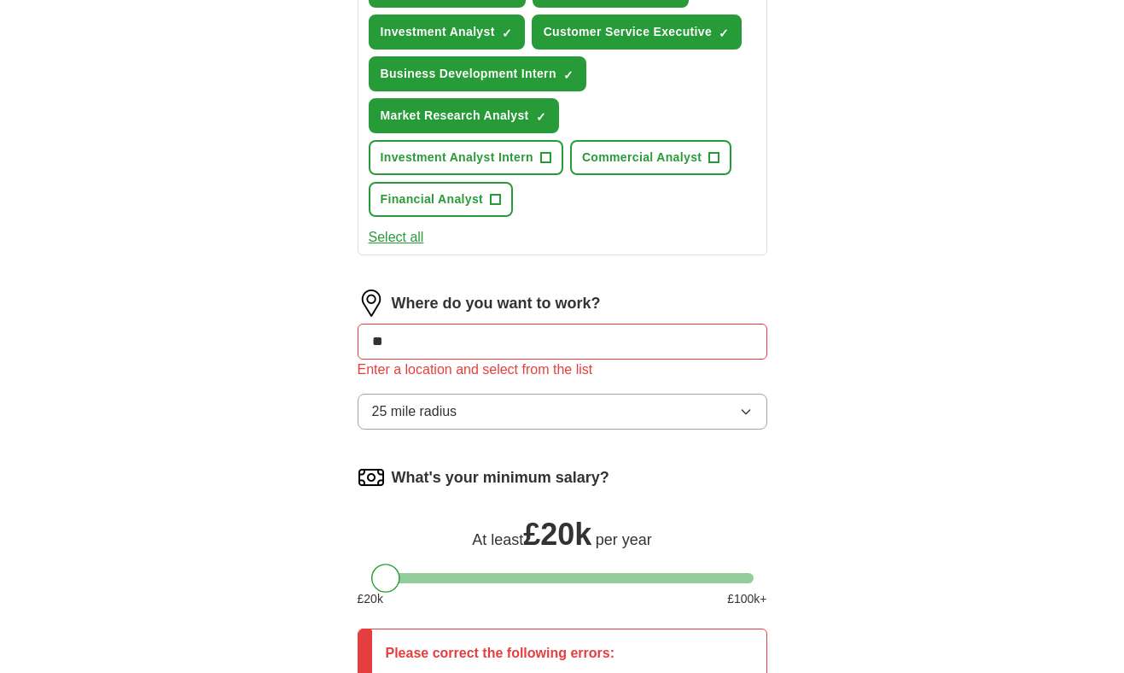
type input "*"
type input "******"
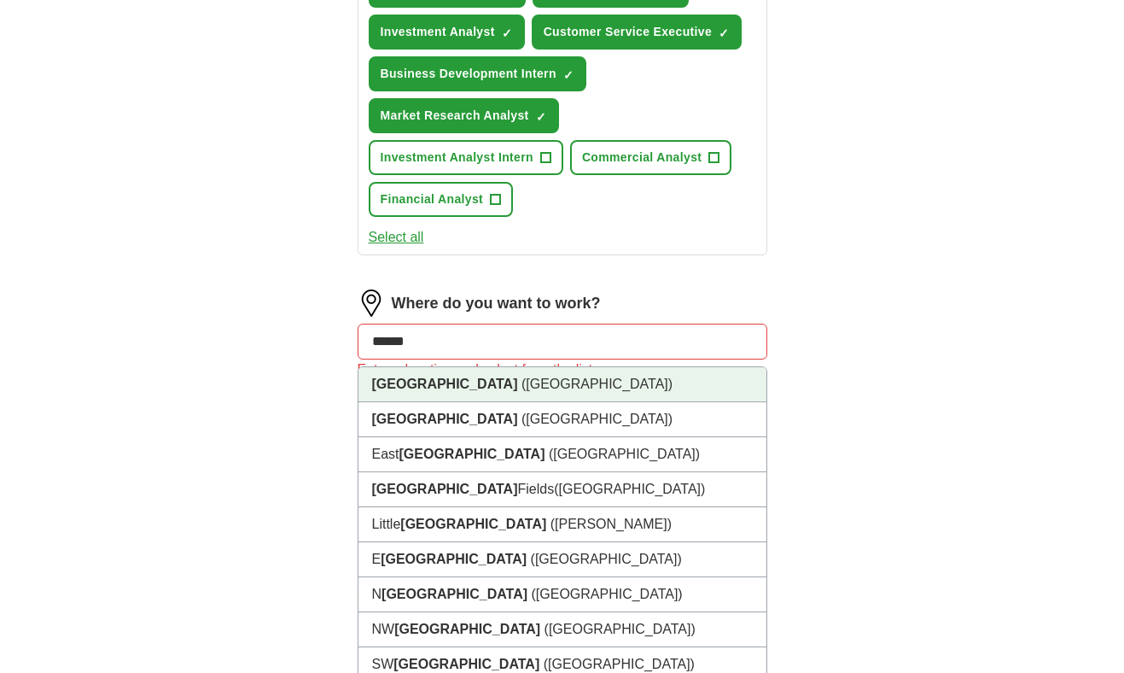
click at [451, 388] on li "London (UK)" at bounding box center [563, 384] width 408 height 35
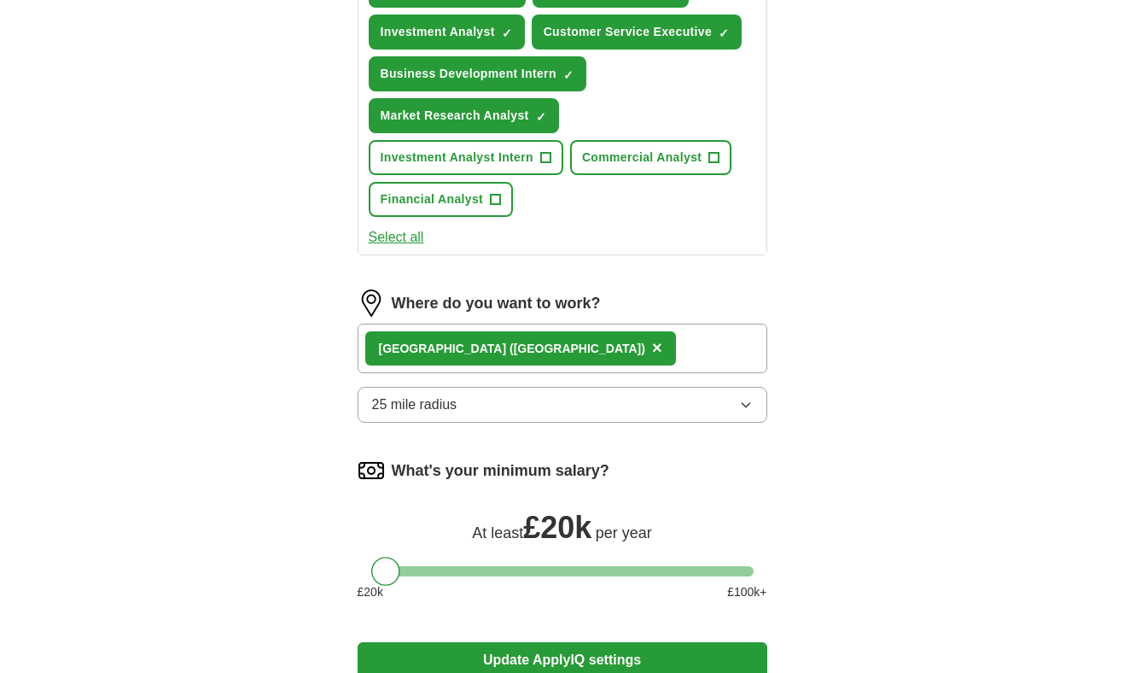
click at [451, 388] on button "25 mile radius" at bounding box center [563, 405] width 410 height 36
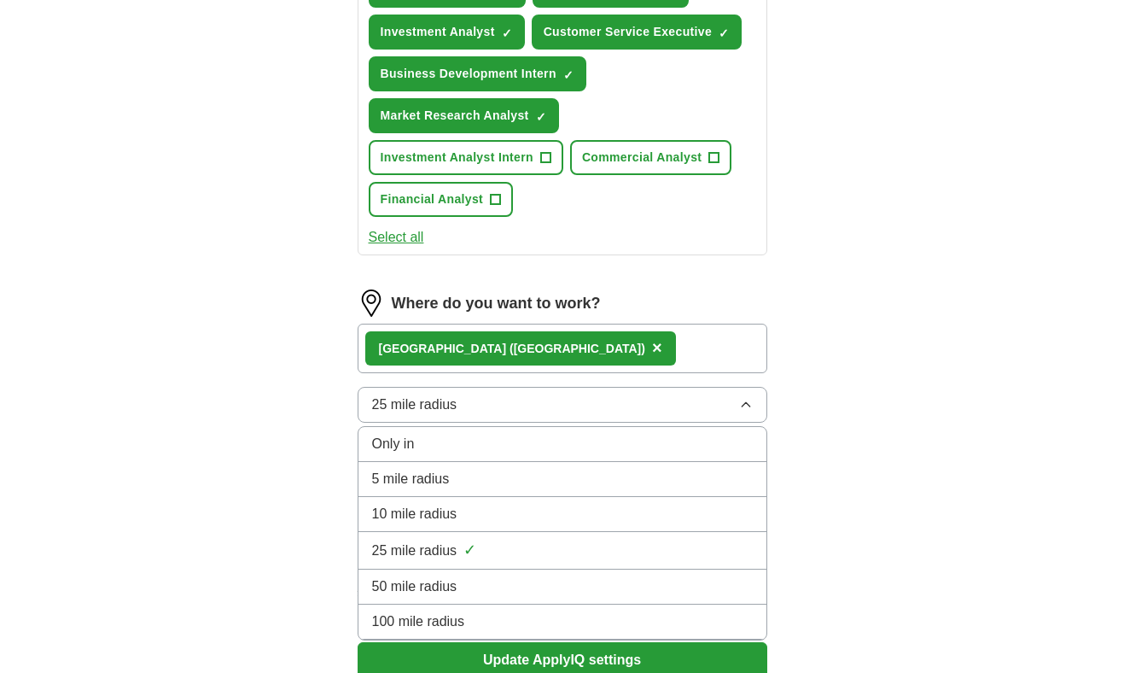
click at [454, 616] on span "100 mile radius" at bounding box center [418, 621] width 93 height 20
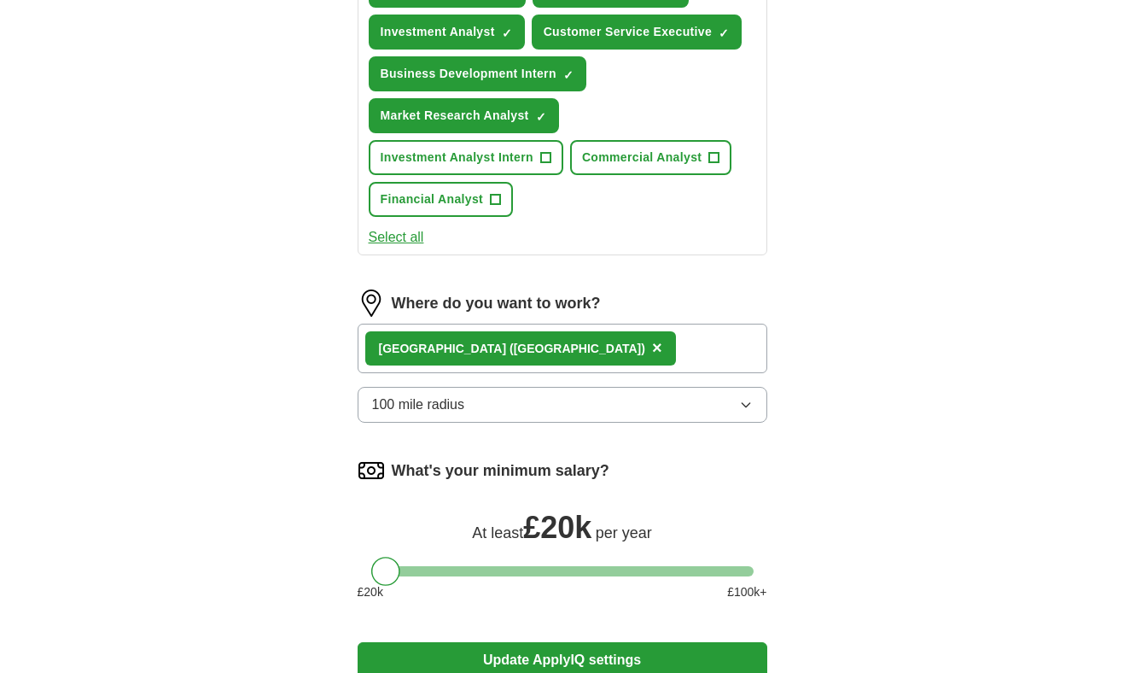
click at [455, 650] on button "Update ApplyIQ settings" at bounding box center [563, 660] width 410 height 36
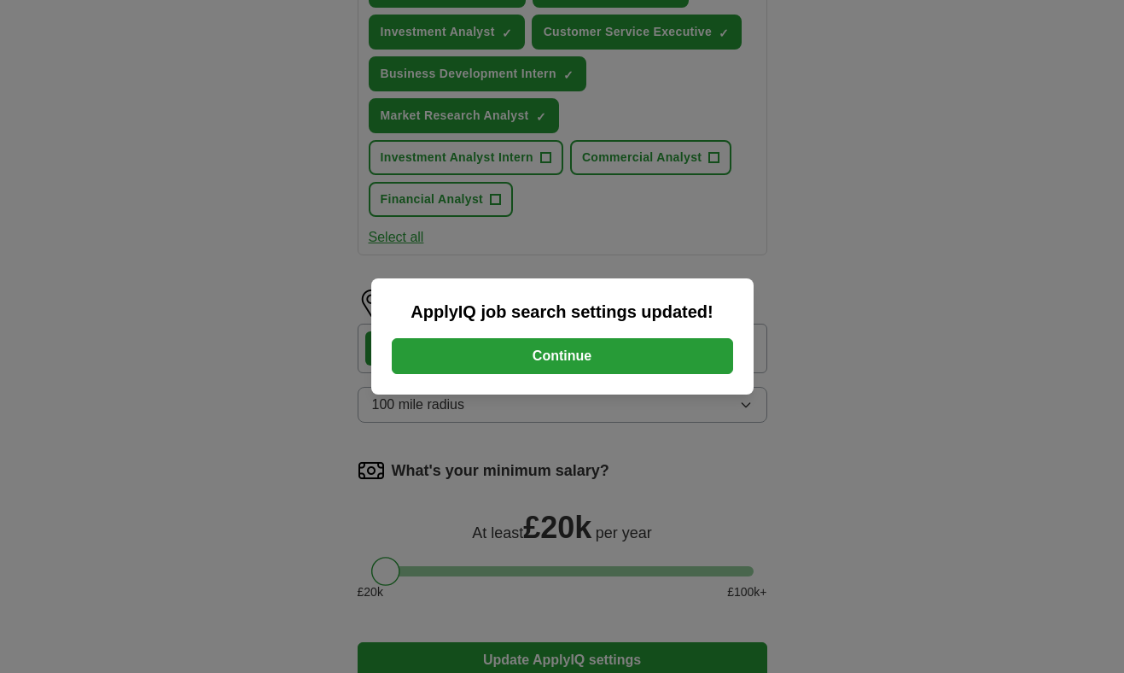
click at [593, 350] on button "Continue" at bounding box center [563, 356] width 342 height 36
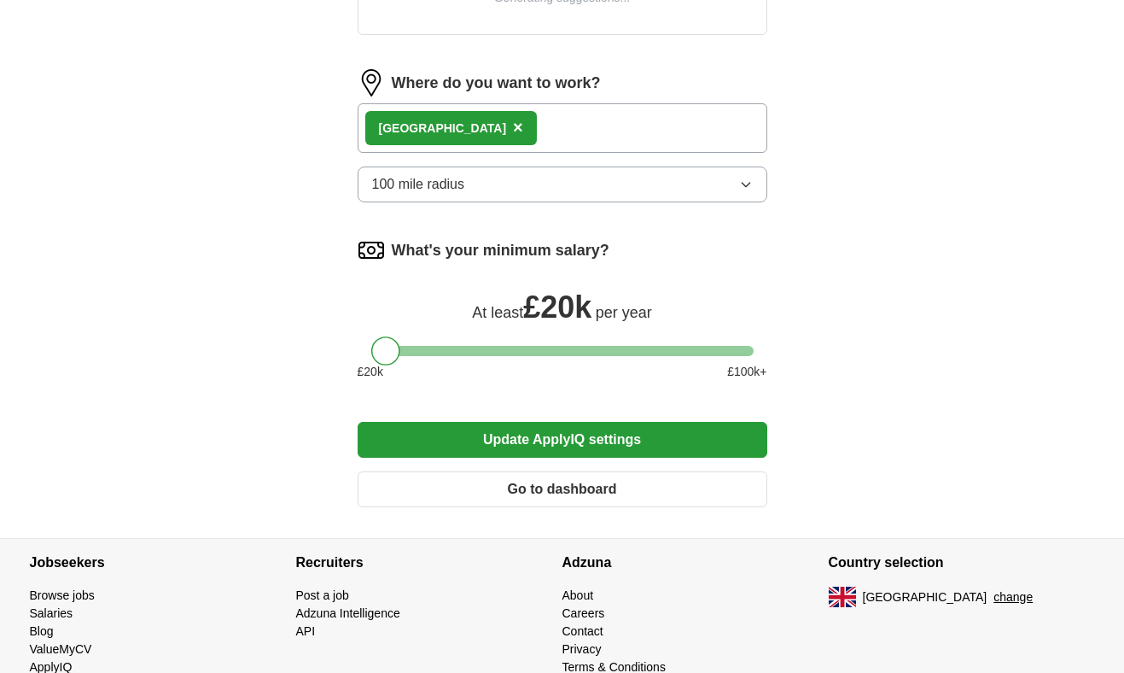
scroll to position [810, 0]
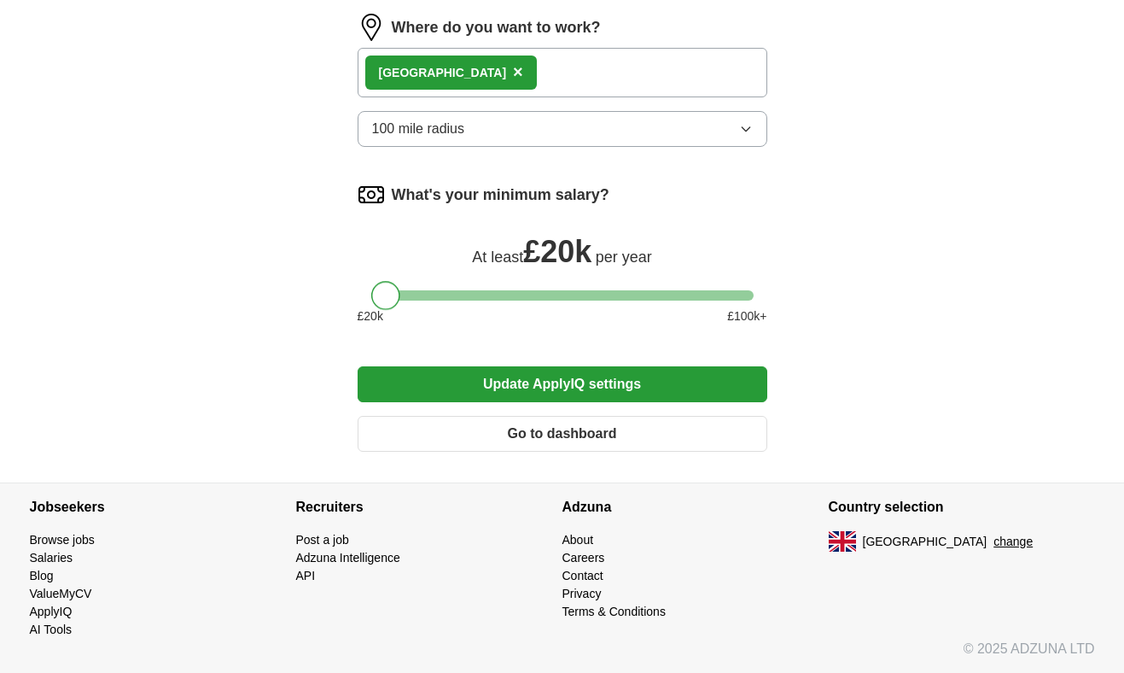
drag, startPoint x: 391, startPoint y: 288, endPoint x: 314, endPoint y: 276, distance: 77.8
drag, startPoint x: 377, startPoint y: 298, endPoint x: 239, endPoint y: 298, distance: 137.5
